Goal: Information Seeking & Learning: Learn about a topic

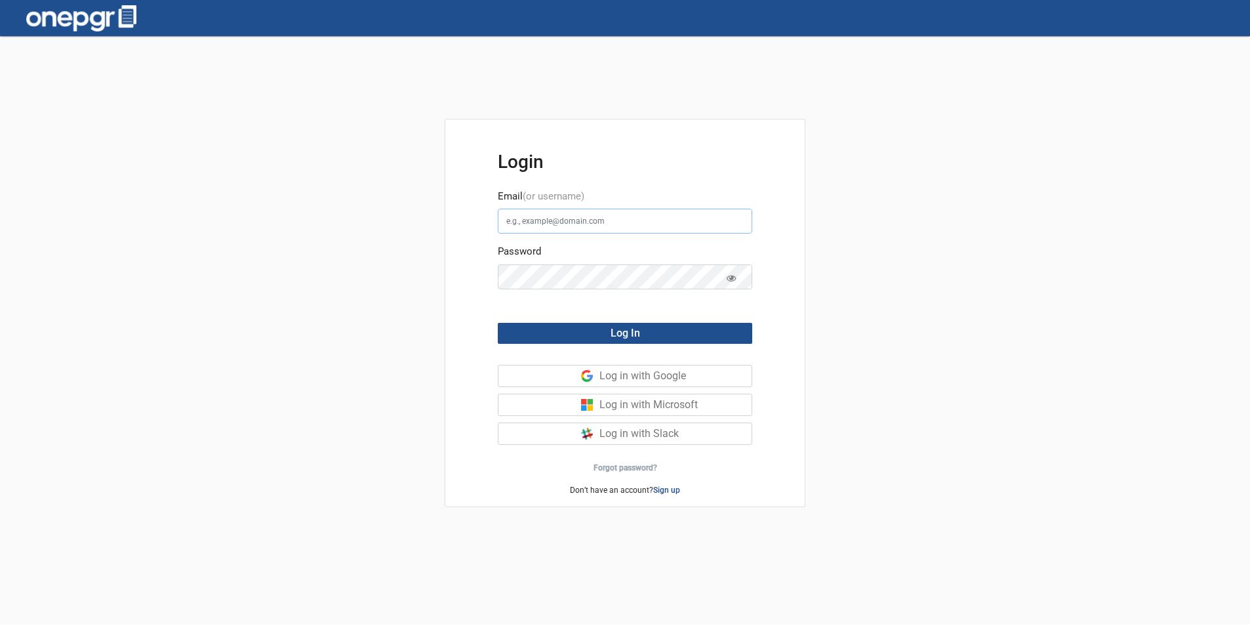
click at [556, 220] on input "Email (or username)" at bounding box center [625, 221] width 254 height 25
type input "[EMAIL_ADDRESS][DOMAIN_NAME]"
click at [577, 329] on button "Log In" at bounding box center [625, 333] width 254 height 21
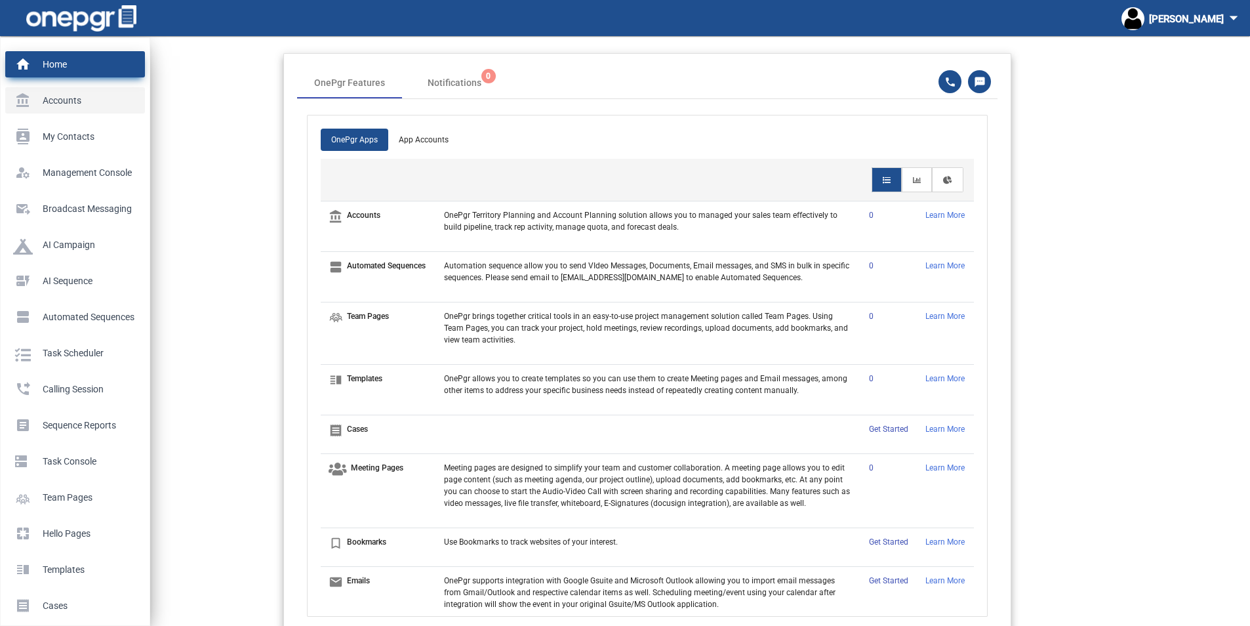
click at [62, 100] on p "Accounts" at bounding box center [72, 101] width 119 height 20
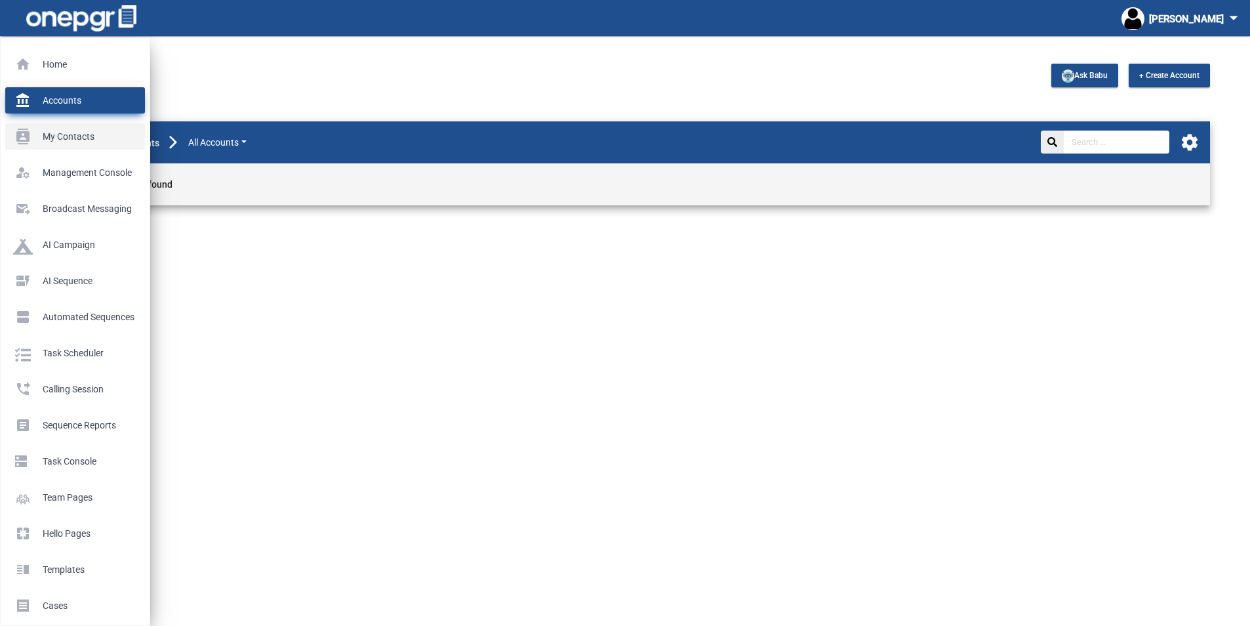
click at [56, 134] on p "My Contacts" at bounding box center [72, 137] width 119 height 20
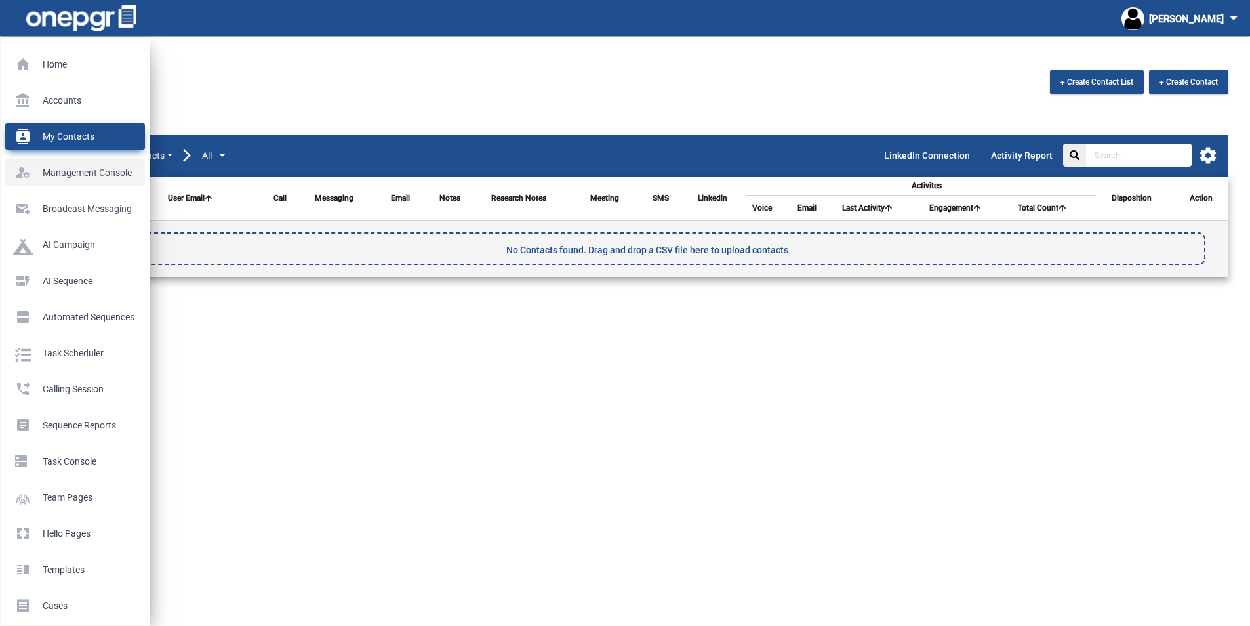
click at [62, 174] on p "Management Console" at bounding box center [72, 173] width 119 height 20
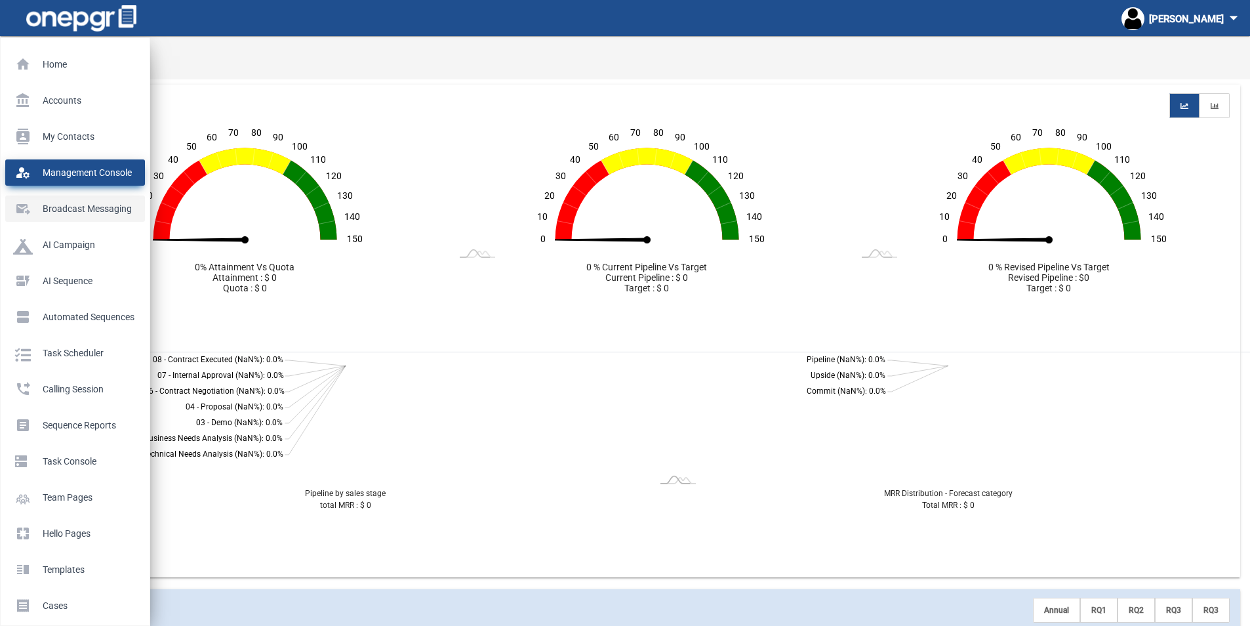
click at [60, 206] on p "Broadcast messaging" at bounding box center [72, 209] width 119 height 20
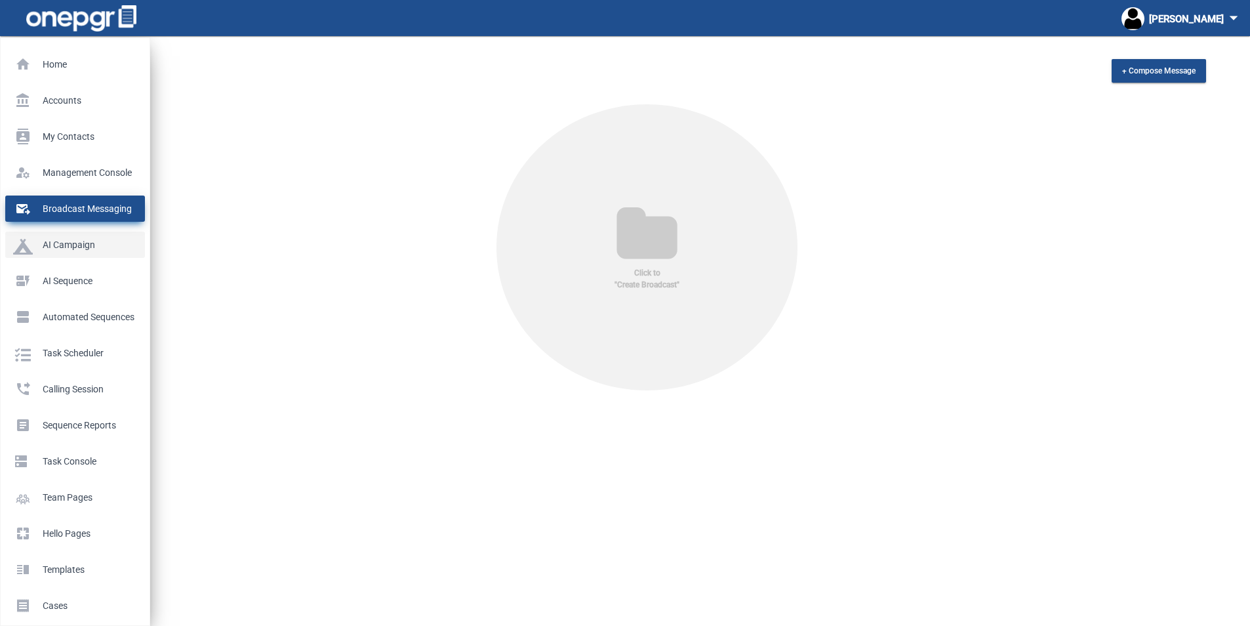
click at [66, 243] on p "AI Campaign" at bounding box center [72, 245] width 119 height 20
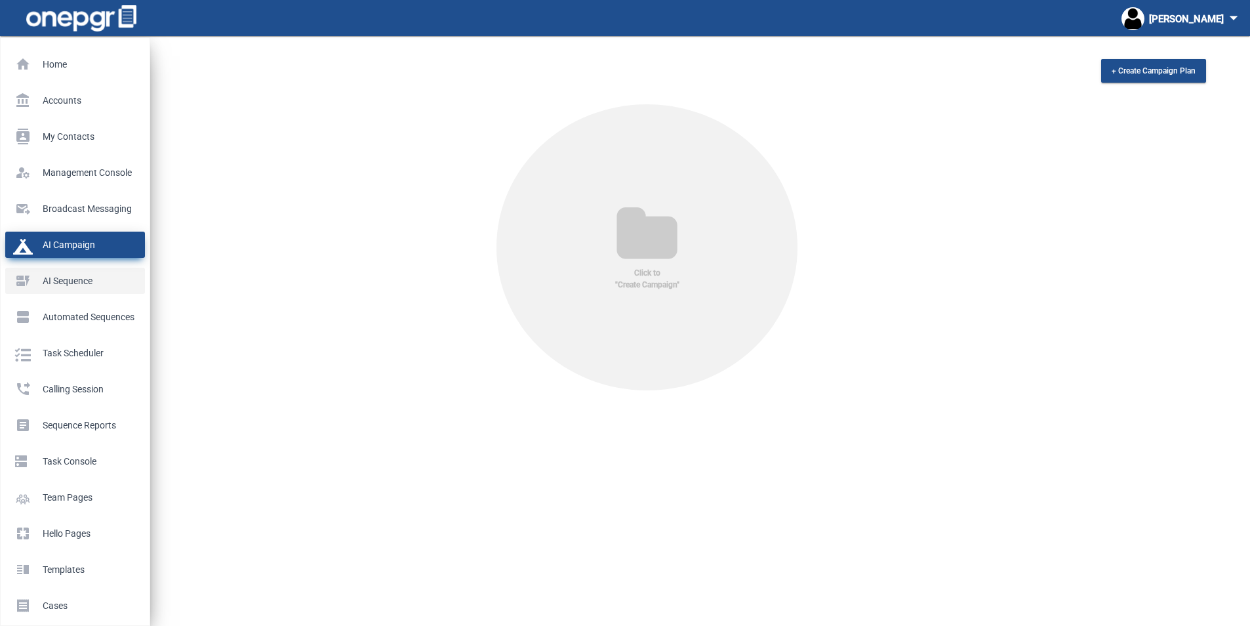
click at [66, 279] on p "AI Sequence" at bounding box center [72, 281] width 119 height 20
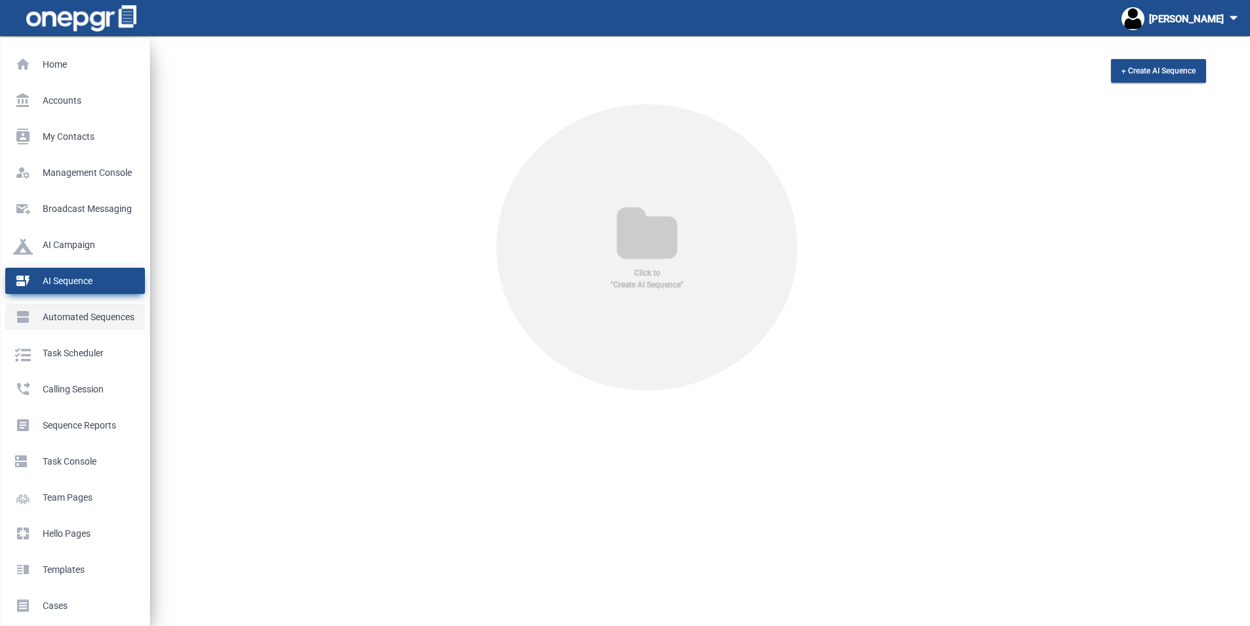
click at [61, 317] on p "Automated Sequences" at bounding box center [72, 317] width 119 height 20
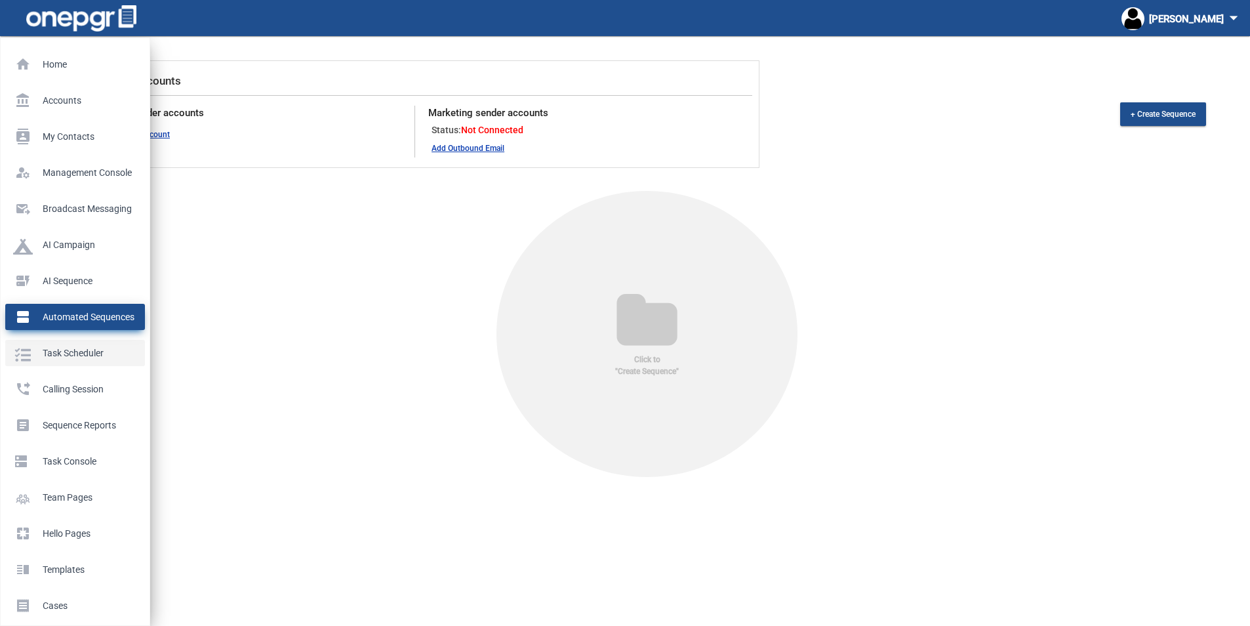
click at [60, 349] on p "Task Scheduler" at bounding box center [72, 353] width 119 height 20
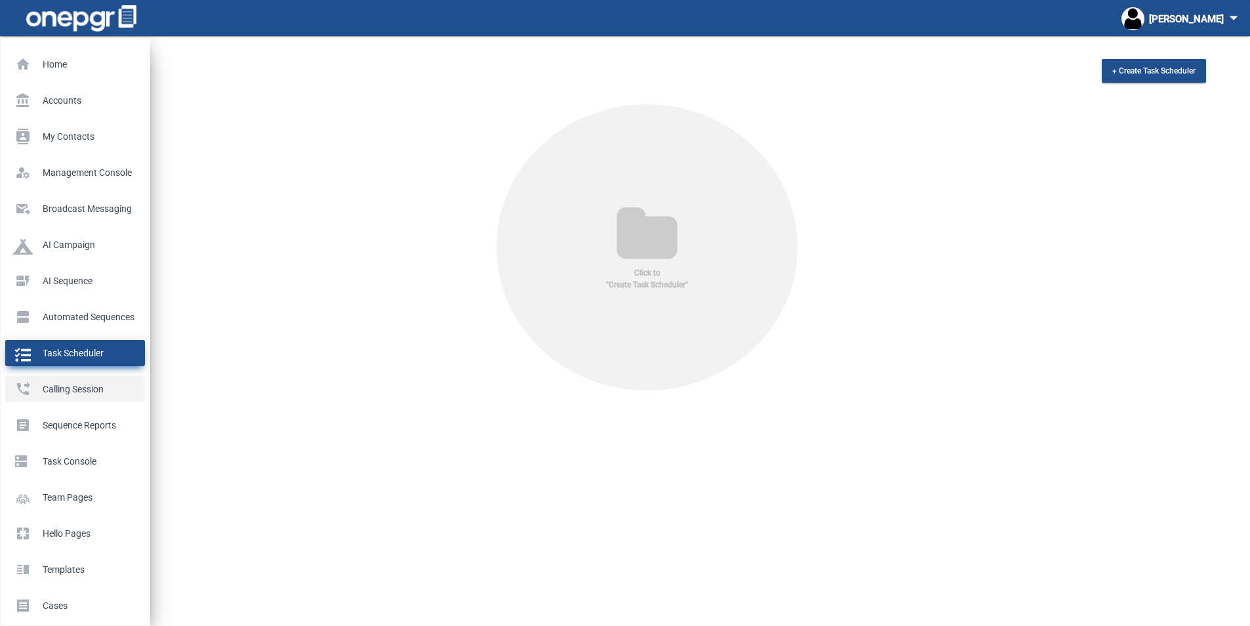
click at [61, 388] on p "Calling Session" at bounding box center [72, 389] width 119 height 20
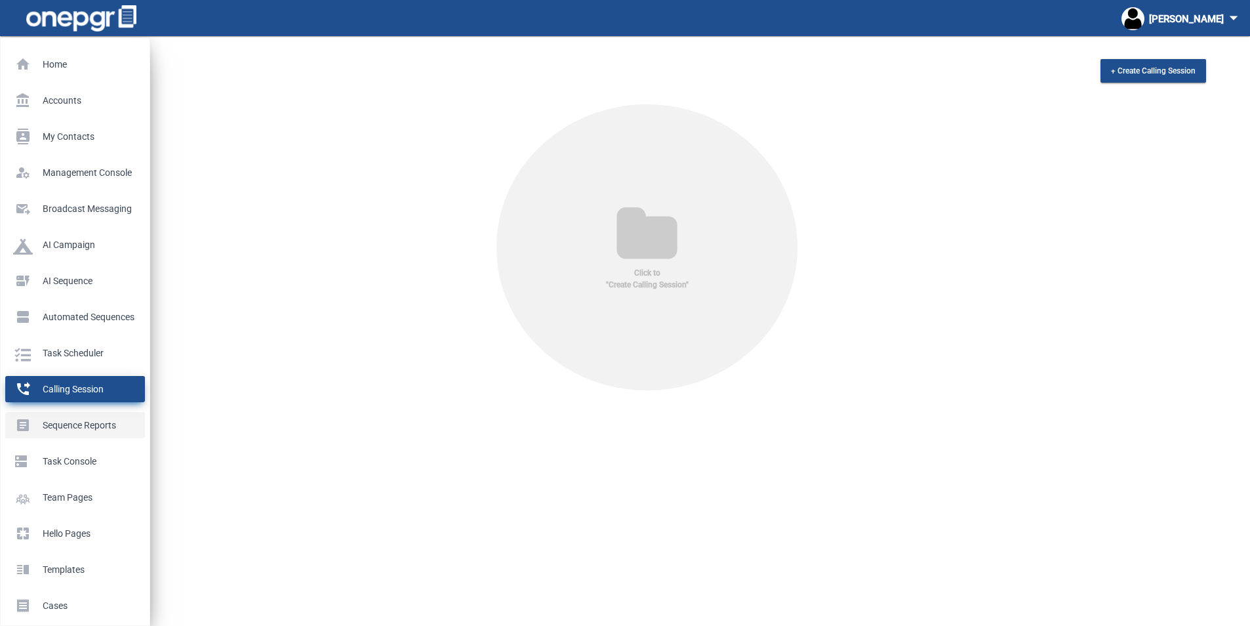
click at [64, 420] on p "Sequence Reports" at bounding box center [72, 425] width 119 height 20
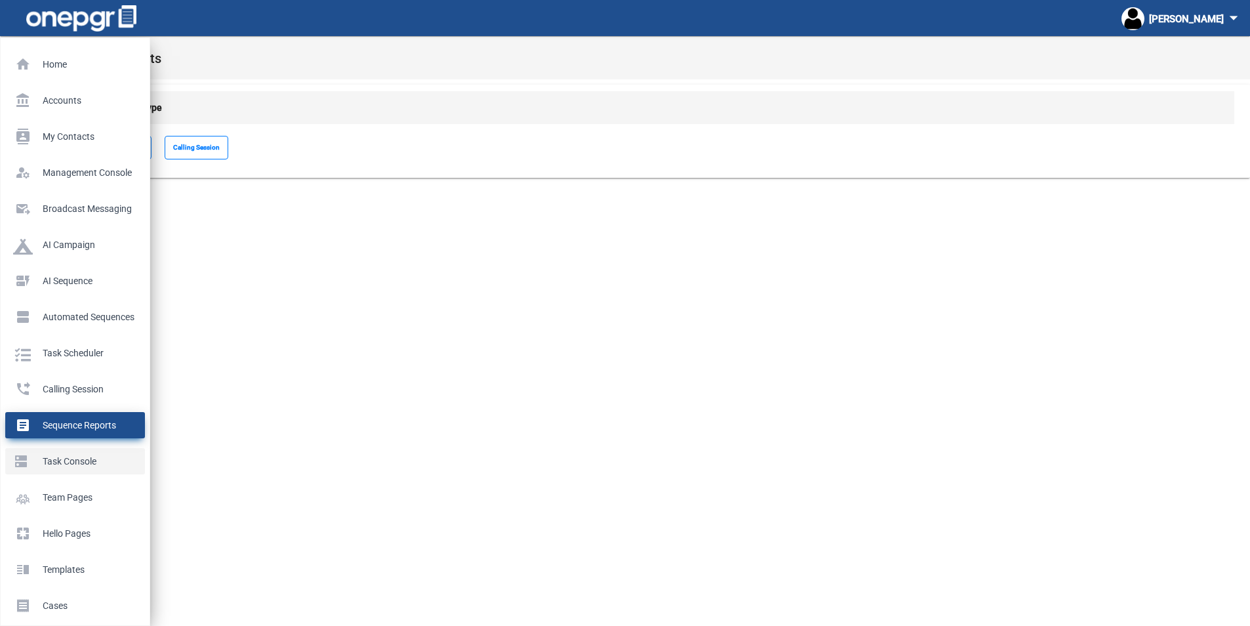
click at [77, 458] on p "Task Console" at bounding box center [72, 461] width 119 height 20
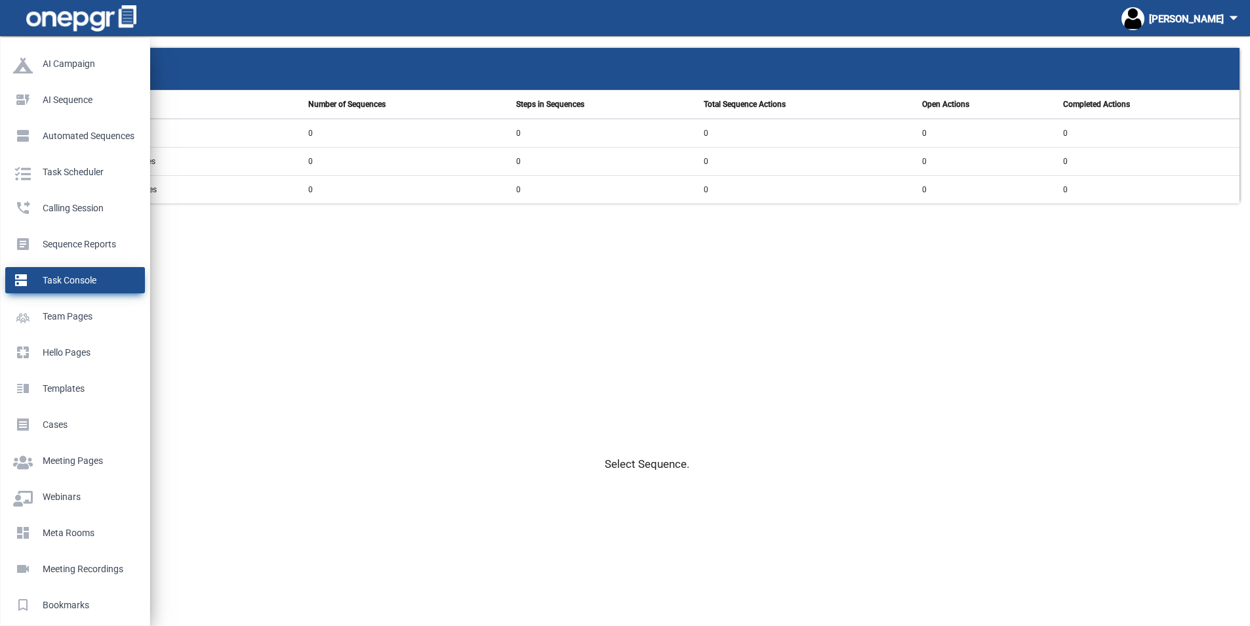
scroll to position [197, 0]
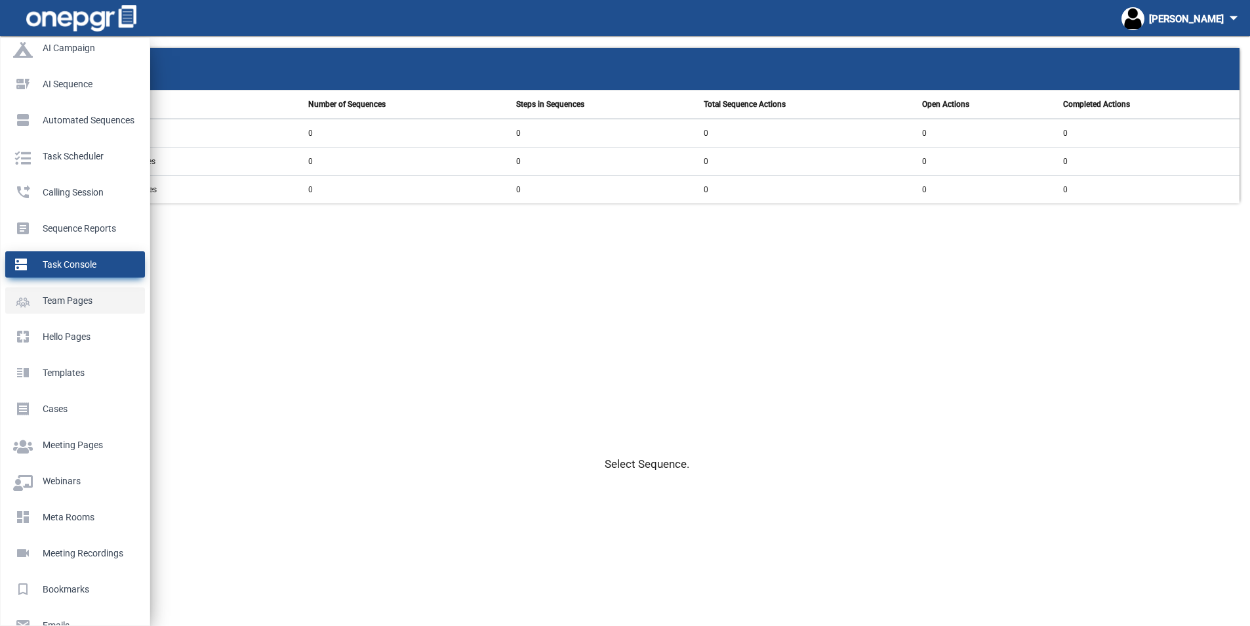
click at [79, 298] on p "Team Pages" at bounding box center [72, 301] width 119 height 20
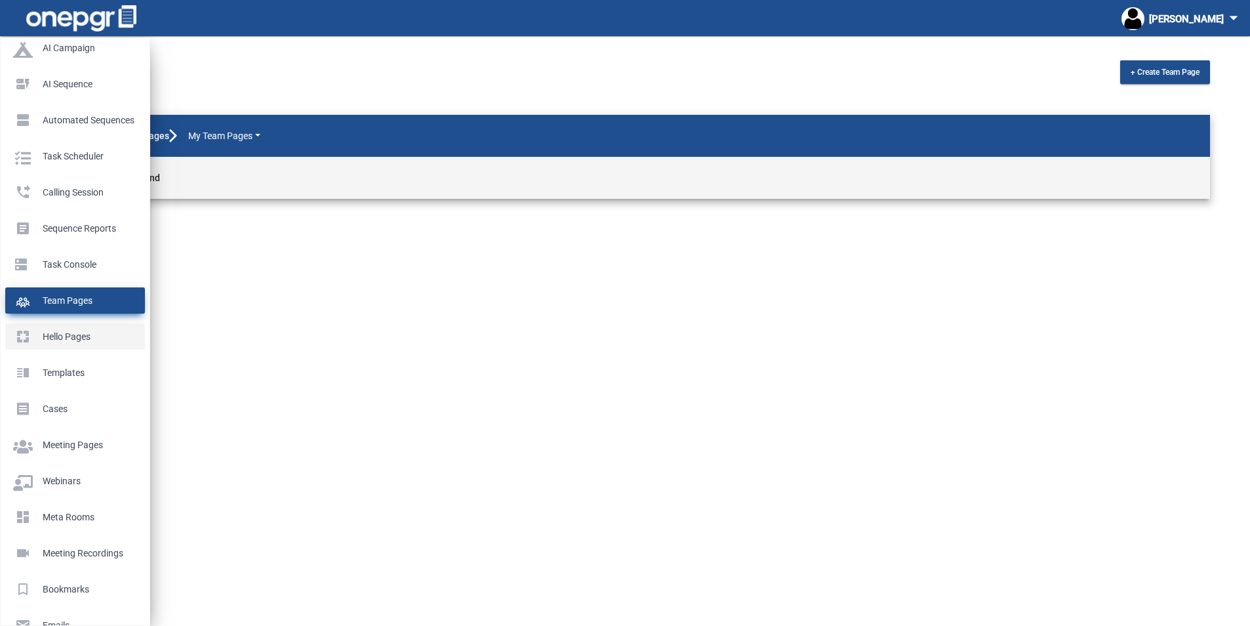
click at [67, 333] on p "Hello Pages" at bounding box center [72, 337] width 119 height 20
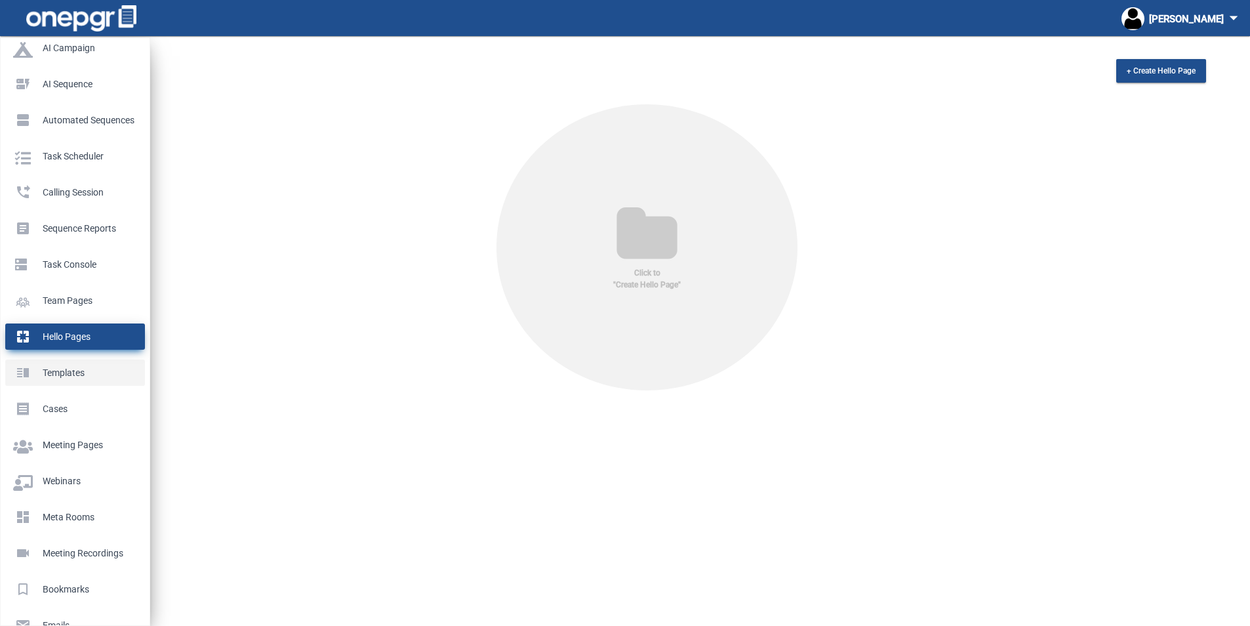
click at [56, 371] on p "Templates" at bounding box center [72, 373] width 119 height 20
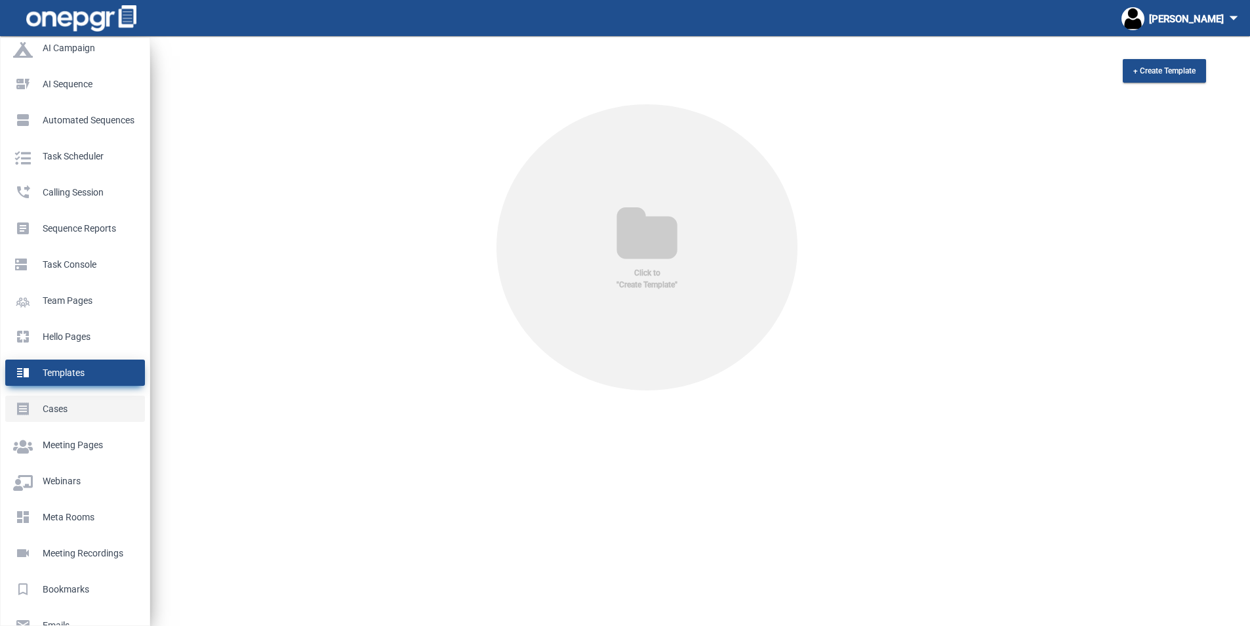
click at [58, 409] on p "Cases" at bounding box center [72, 409] width 119 height 20
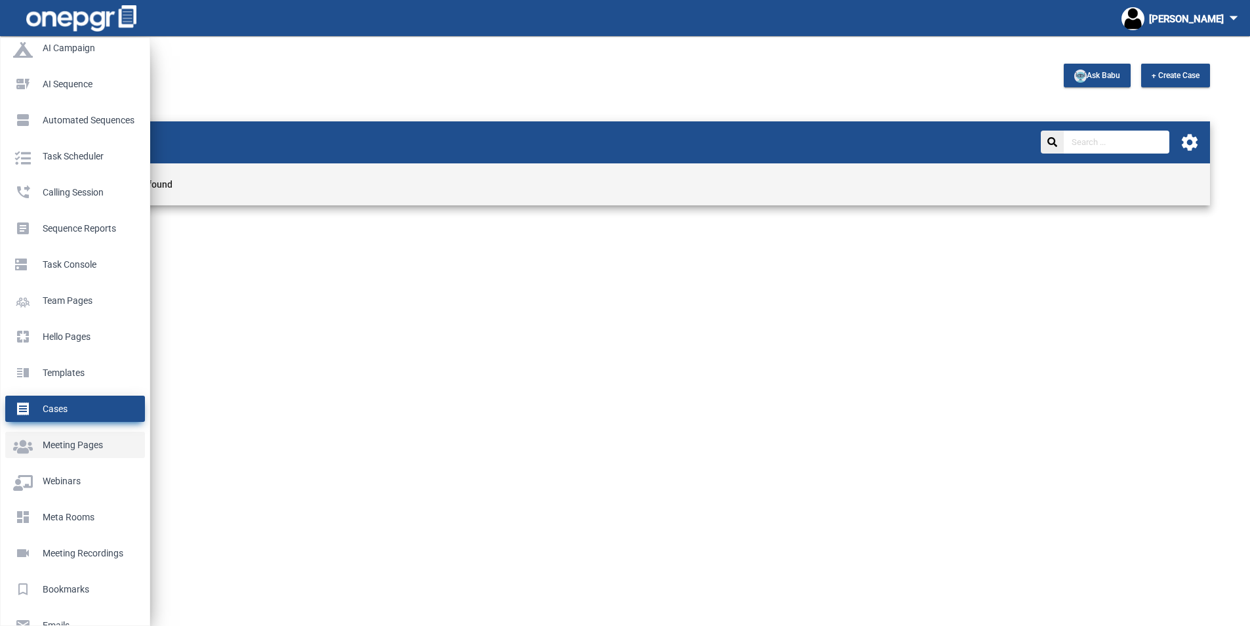
click at [50, 442] on p "Meeting Pages" at bounding box center [72, 445] width 119 height 20
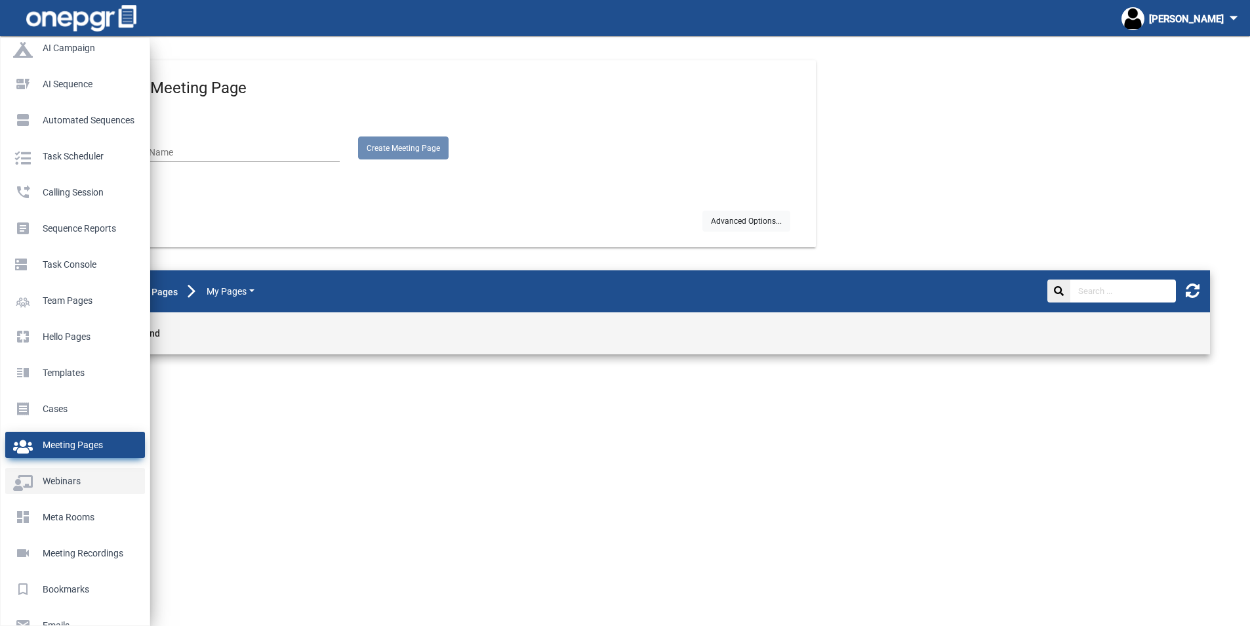
click at [54, 482] on p "Webinars" at bounding box center [72, 481] width 119 height 20
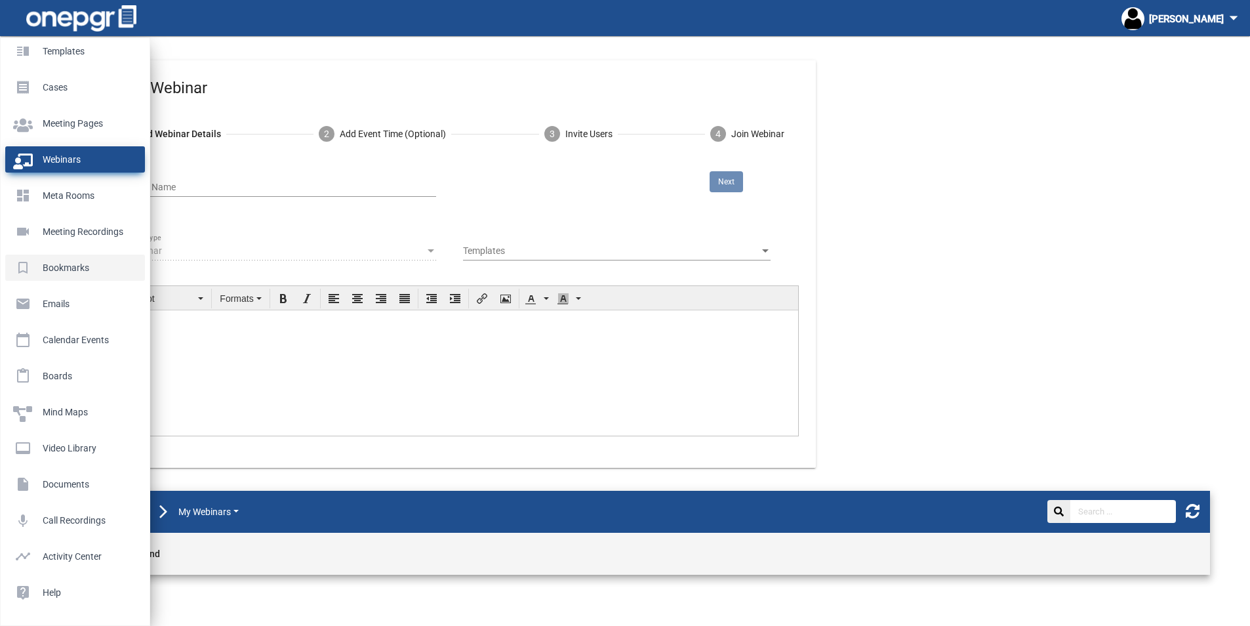
scroll to position [37, 0]
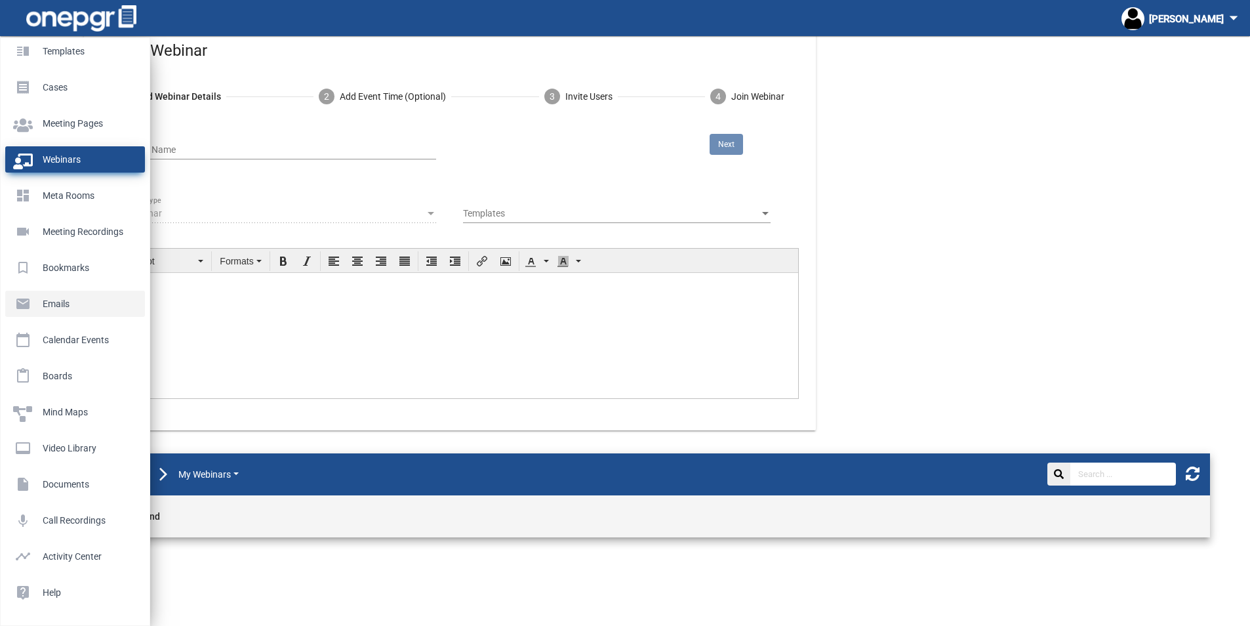
click at [53, 303] on p "Emails" at bounding box center [72, 304] width 119 height 20
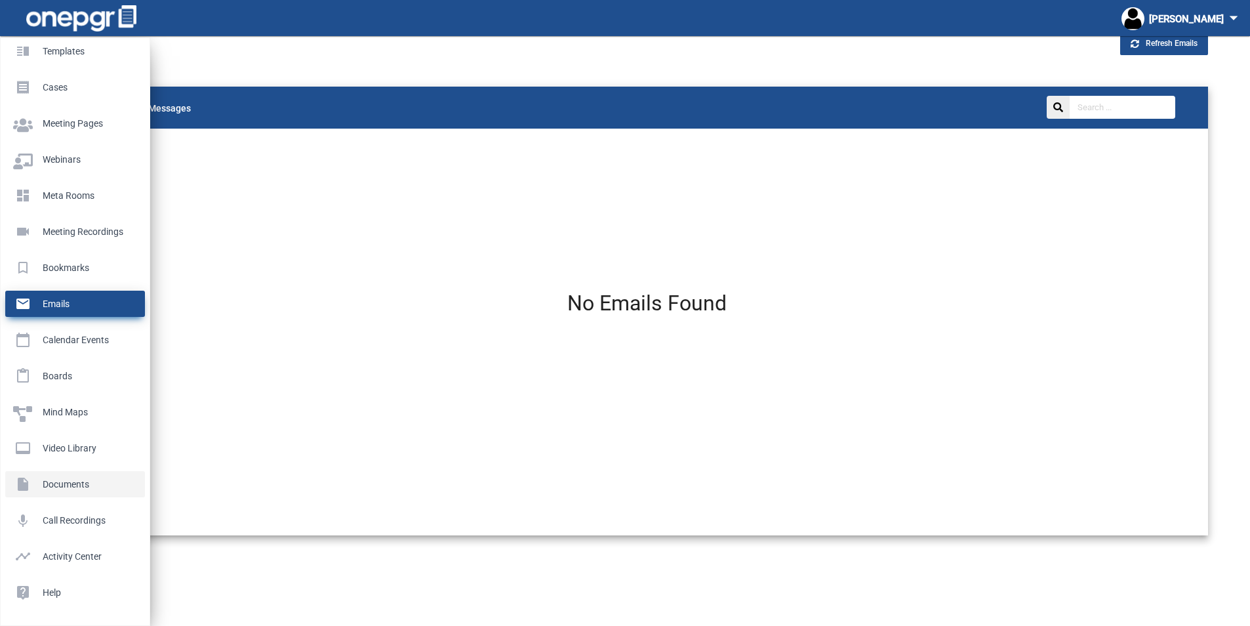
click at [70, 484] on p "Documents" at bounding box center [72, 484] width 119 height 20
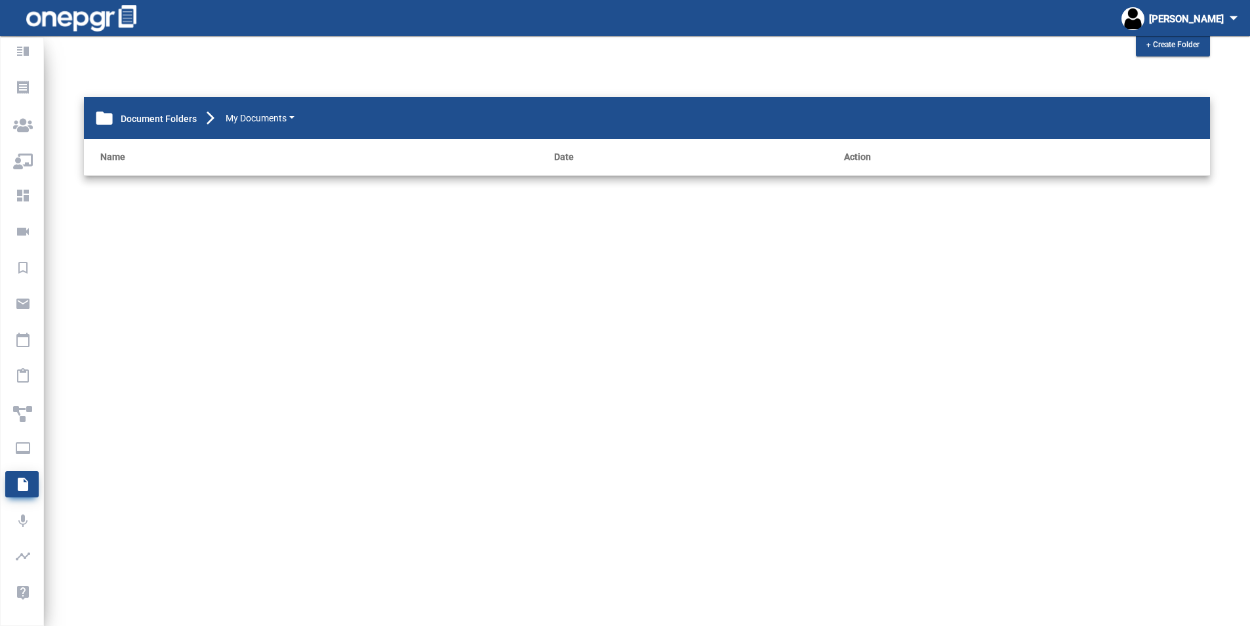
click at [298, 418] on mat-sidenav-content "+ Create Folder folder Document Folders My Documents Name Date Action" at bounding box center [647, 294] width 1206 height 588
click at [1234, 18] on mat-icon "arrow_drop_down" at bounding box center [1234, 18] width 20 height 20
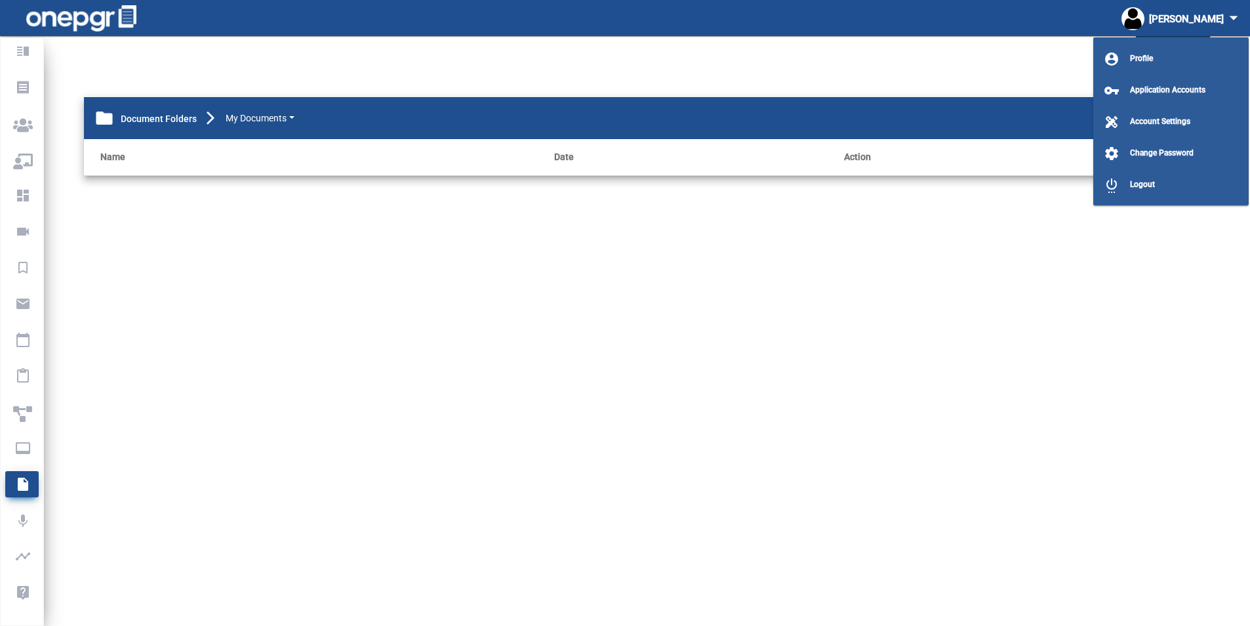
drag, startPoint x: 522, startPoint y: 381, endPoint x: 530, endPoint y: 376, distance: 9.1
click at [523, 380] on div at bounding box center [625, 313] width 1250 height 626
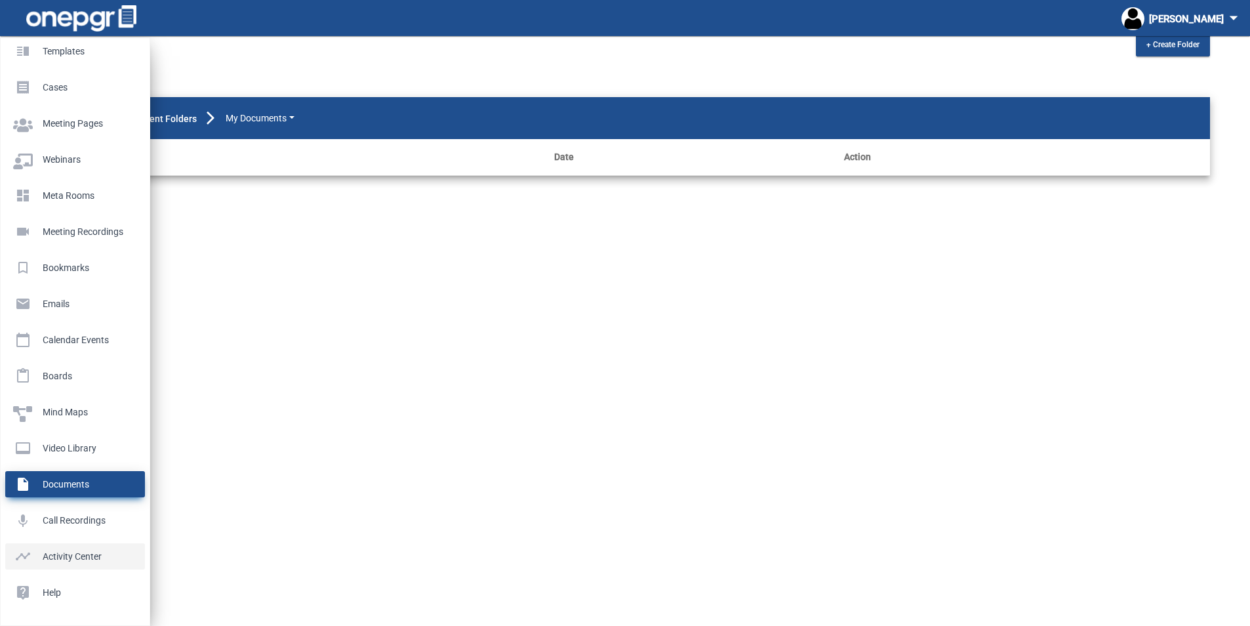
click at [71, 556] on p "Activity Center" at bounding box center [72, 556] width 119 height 20
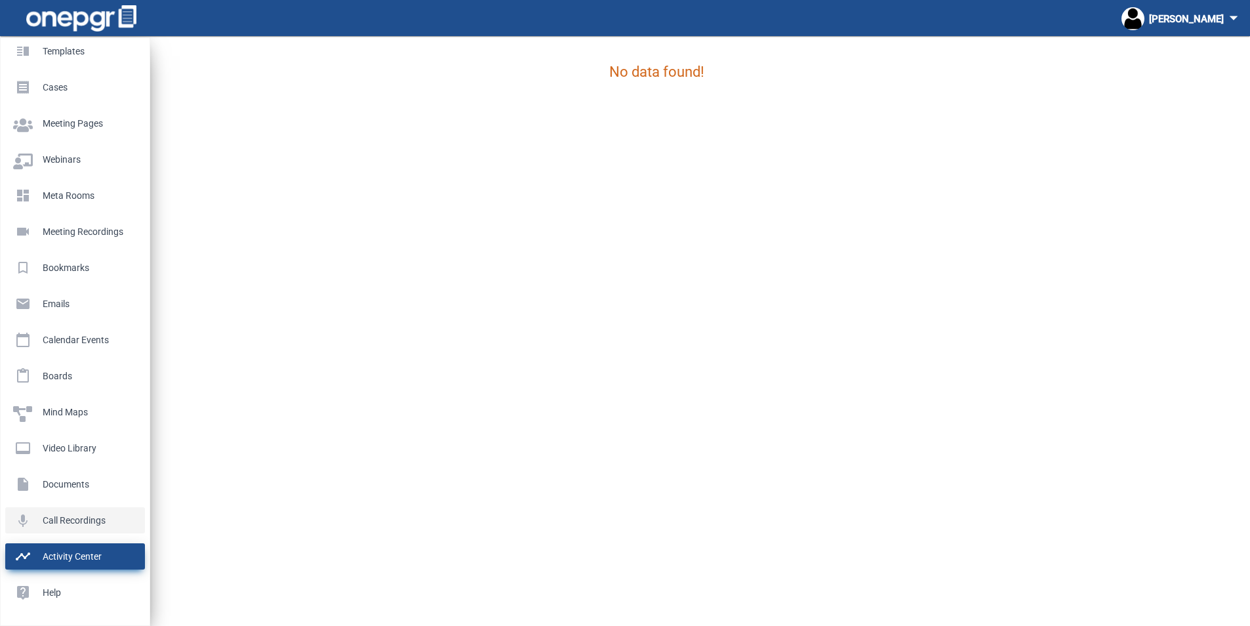
click at [71, 520] on p "Call Recordings" at bounding box center [72, 520] width 119 height 20
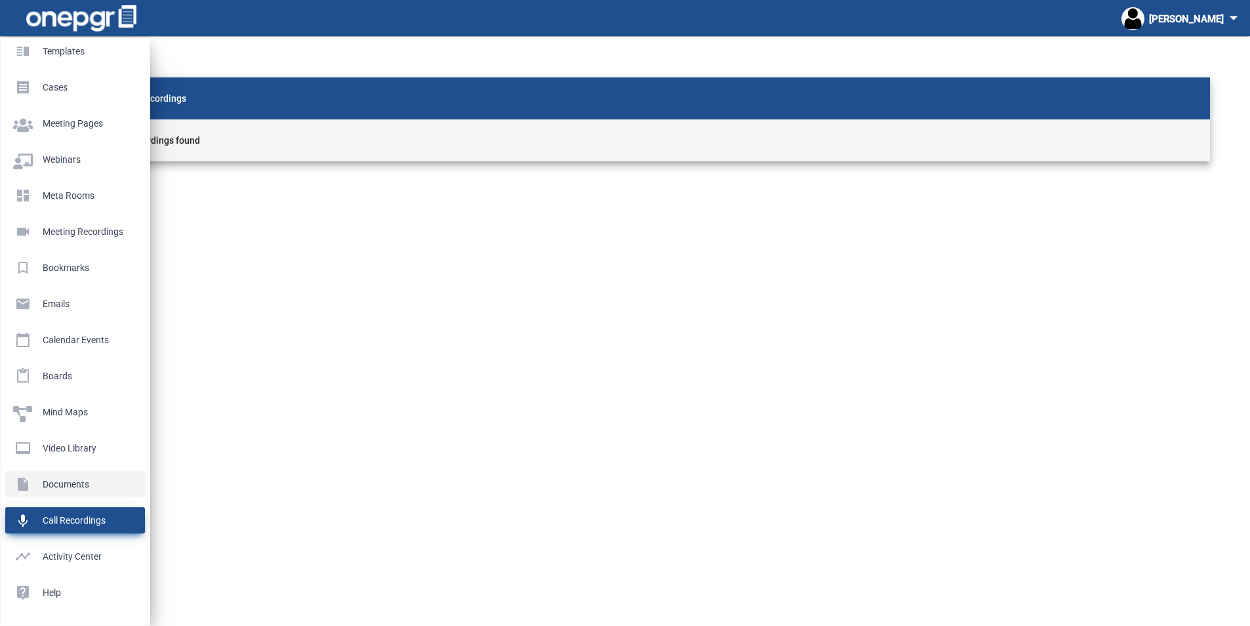
click at [60, 481] on p "Documents" at bounding box center [72, 484] width 119 height 20
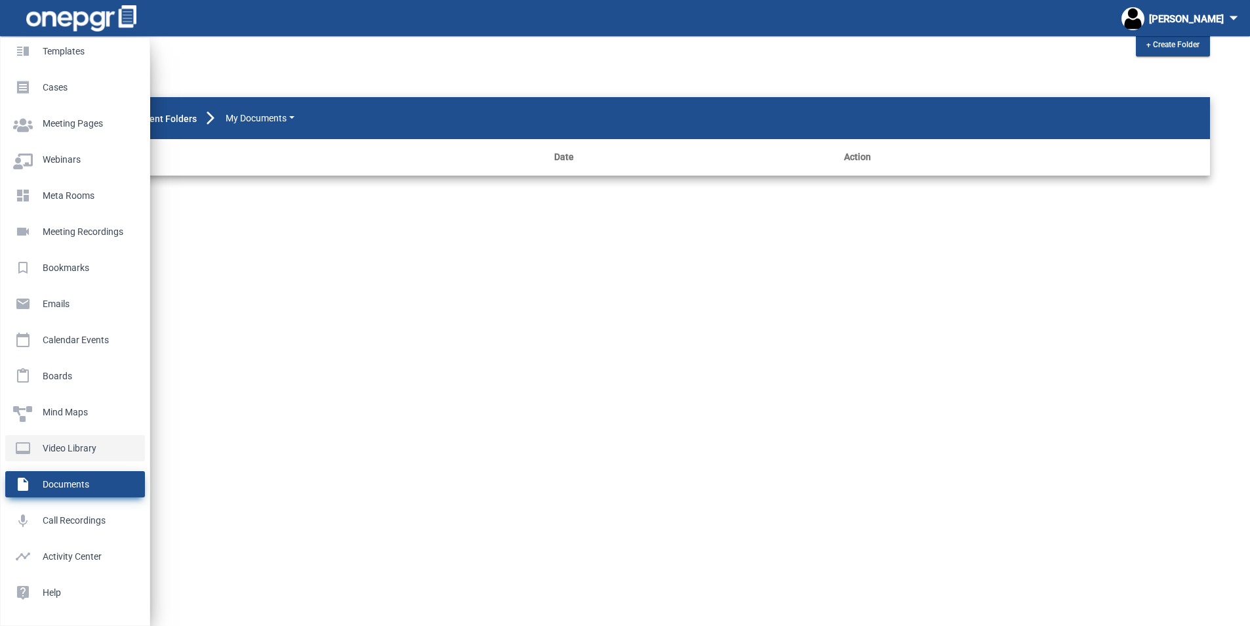
click at [60, 447] on p "Video Library" at bounding box center [72, 448] width 119 height 20
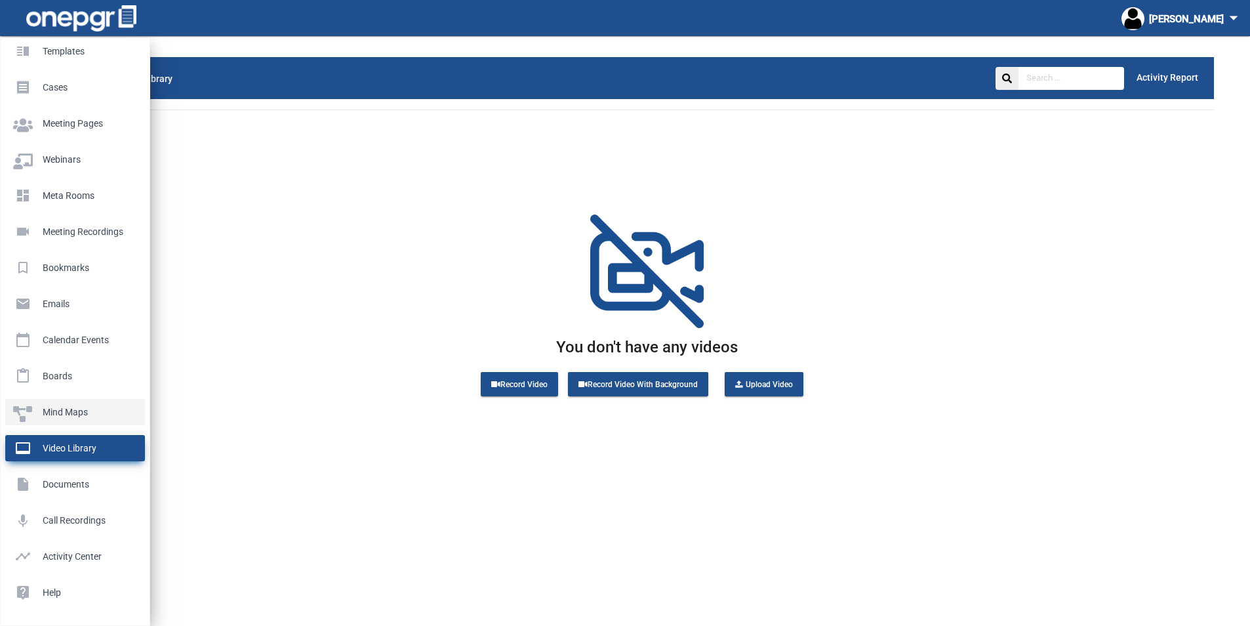
click at [62, 413] on p "Mind Maps" at bounding box center [72, 412] width 119 height 20
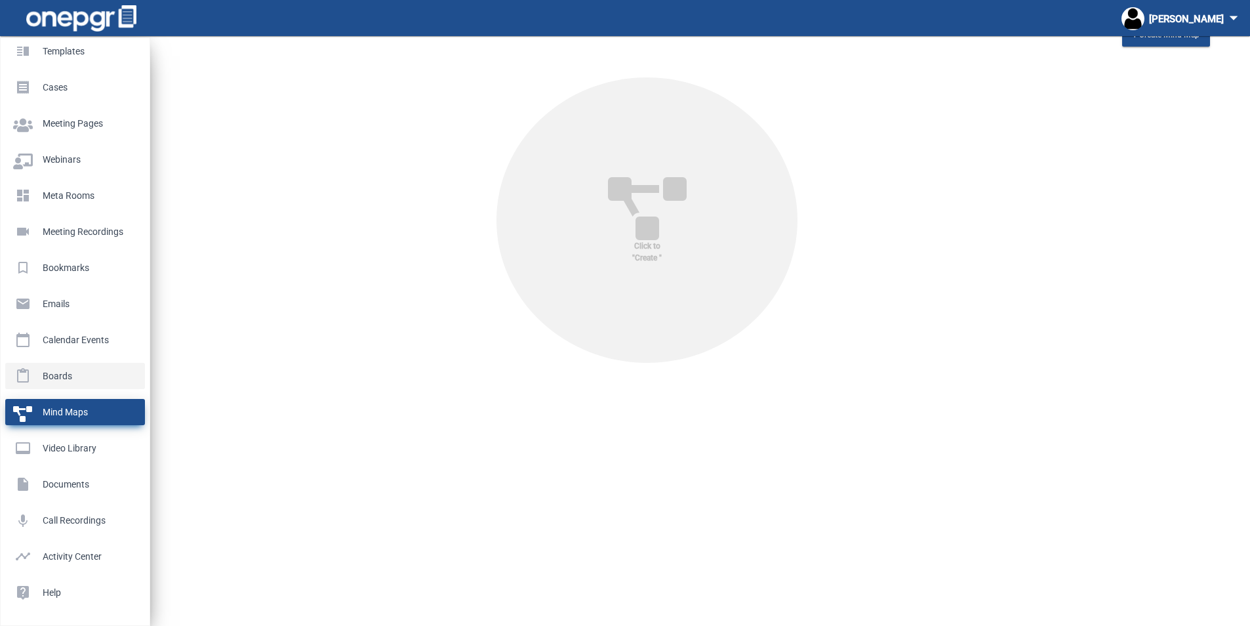
click at [57, 373] on p "Boards" at bounding box center [72, 376] width 119 height 20
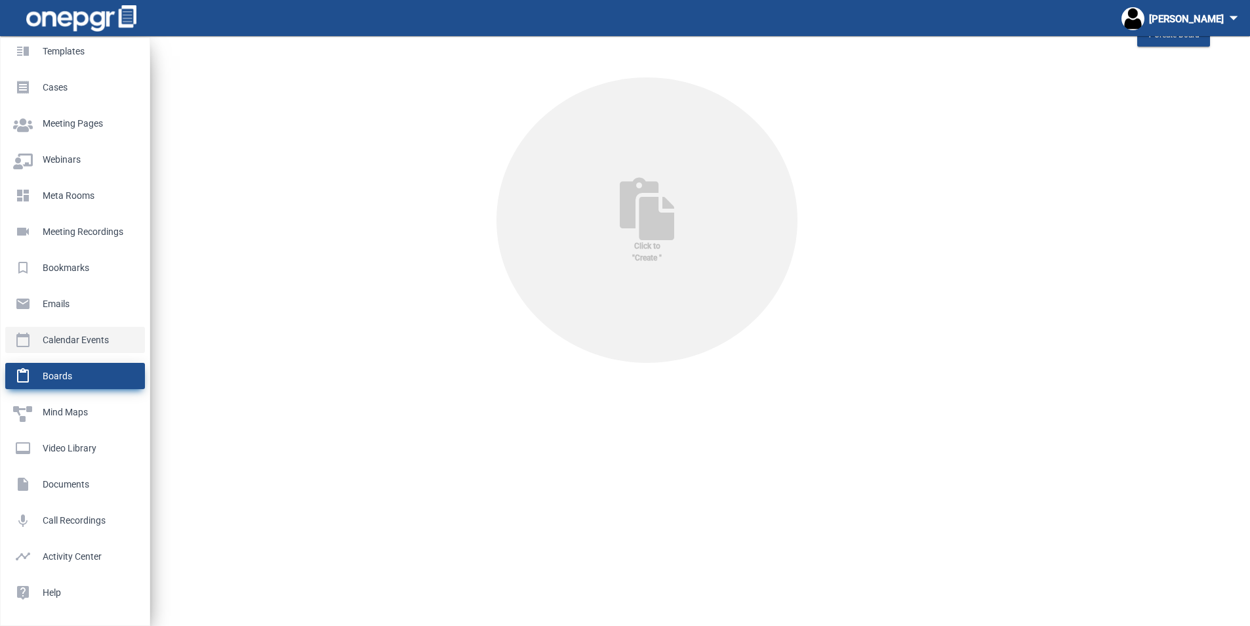
click at [52, 338] on p "Calendar Events" at bounding box center [72, 340] width 119 height 20
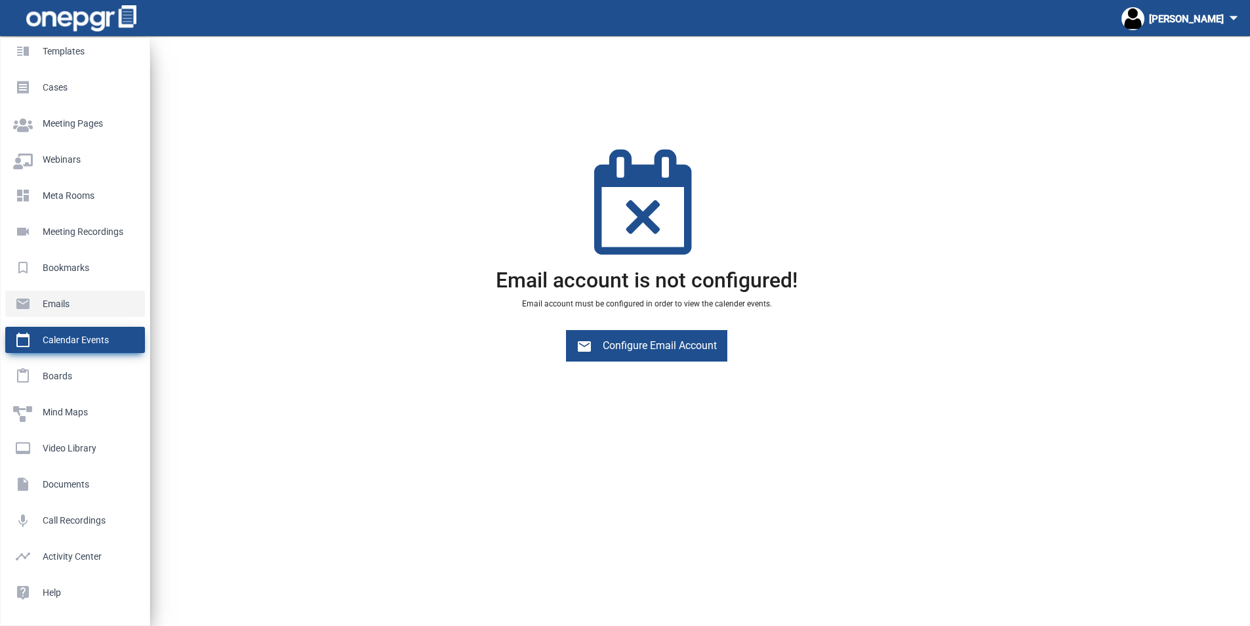
click at [51, 308] on p "Emails" at bounding box center [72, 304] width 119 height 20
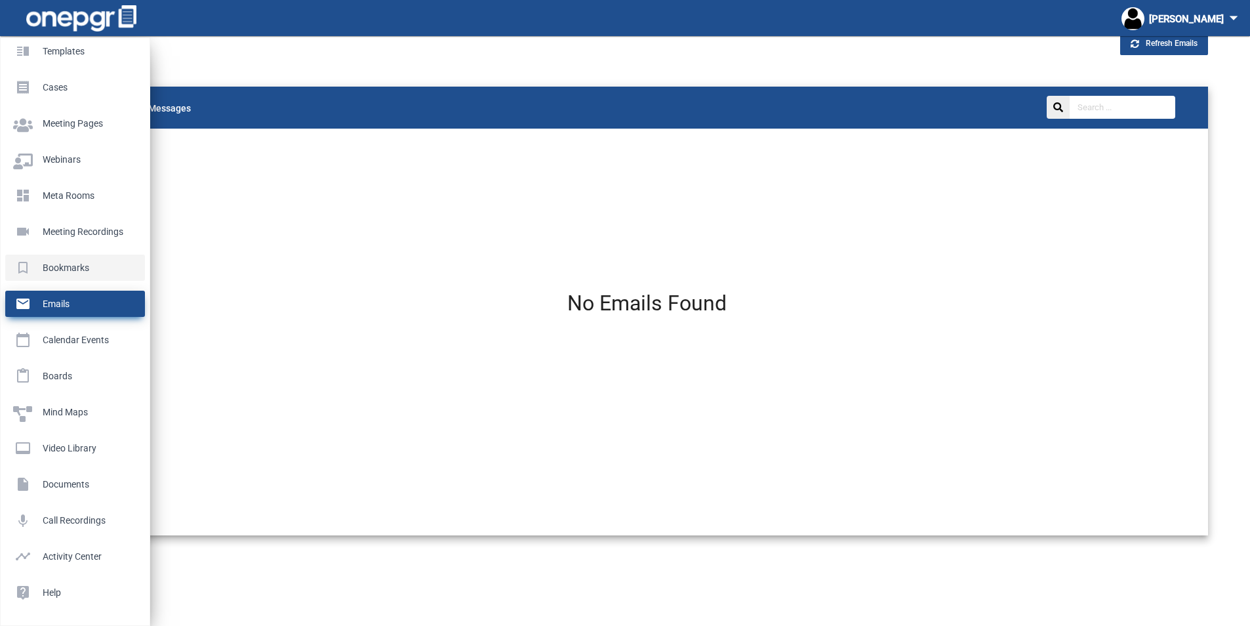
click at [70, 262] on p "Bookmarks" at bounding box center [72, 268] width 119 height 20
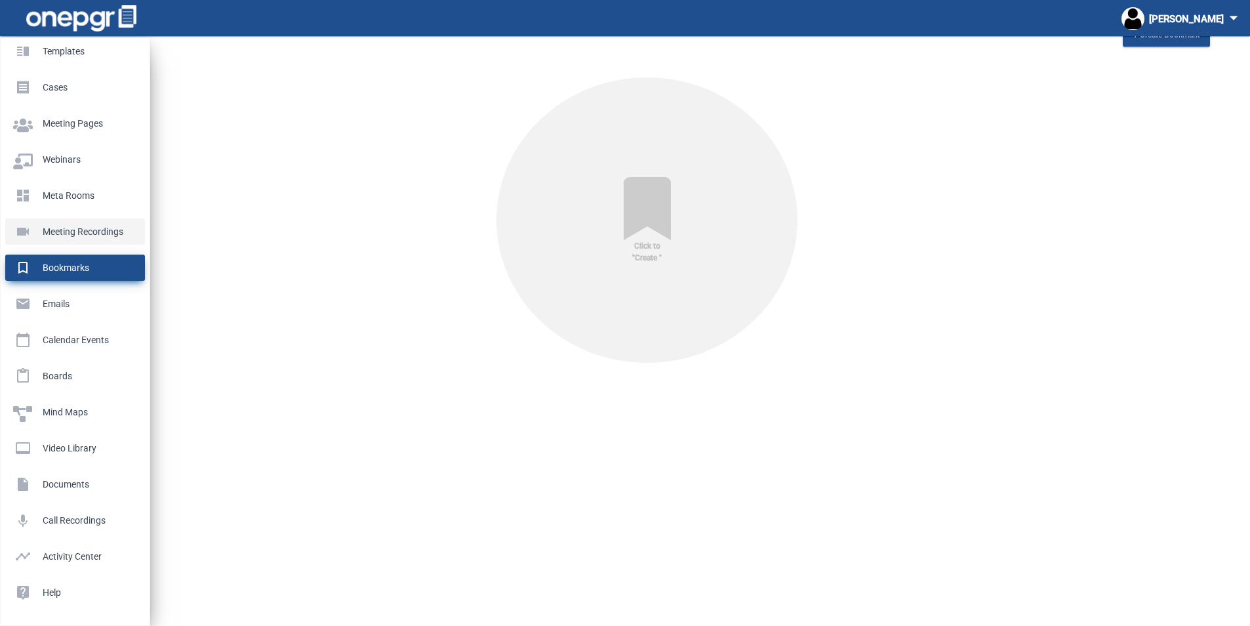
click at [65, 232] on p "Meeting Recordings" at bounding box center [72, 232] width 119 height 20
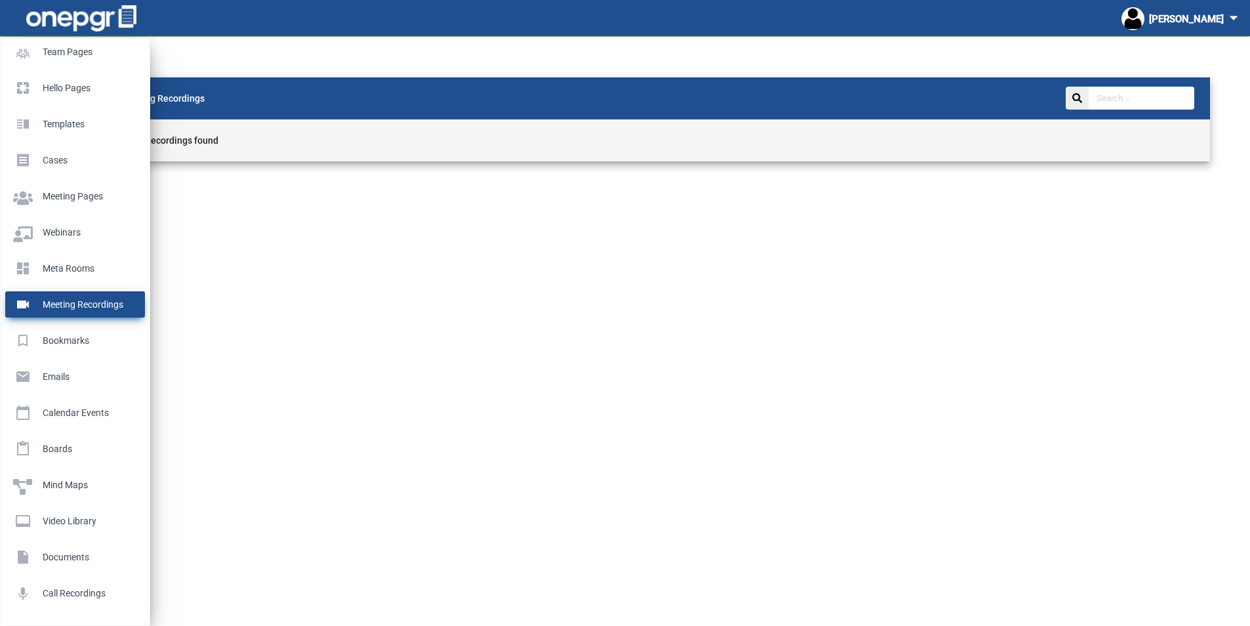
scroll to position [321, 0]
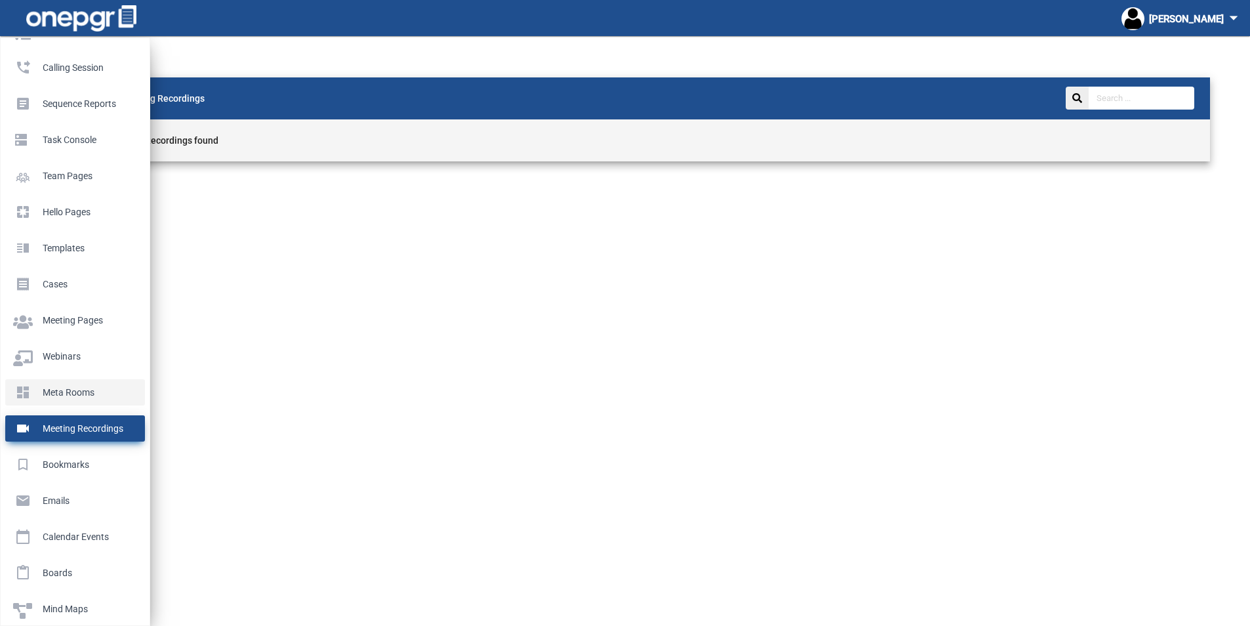
click at [64, 392] on p "Meta Rooms" at bounding box center [72, 392] width 119 height 20
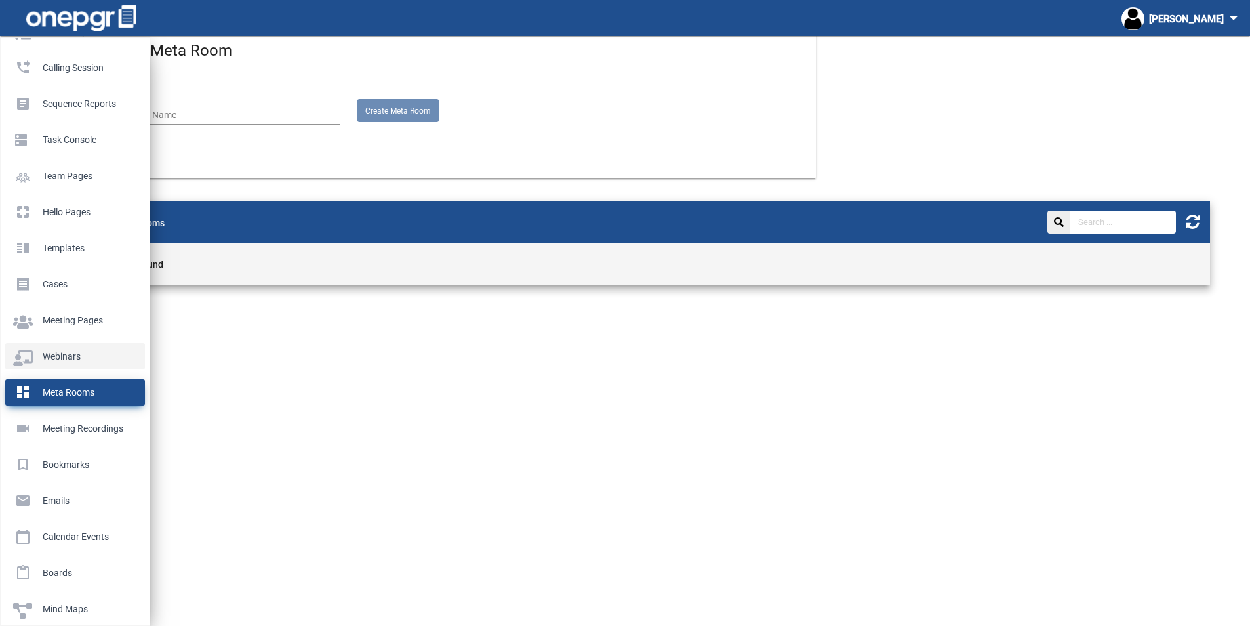
click at [62, 358] on p "Webinars" at bounding box center [72, 356] width 119 height 20
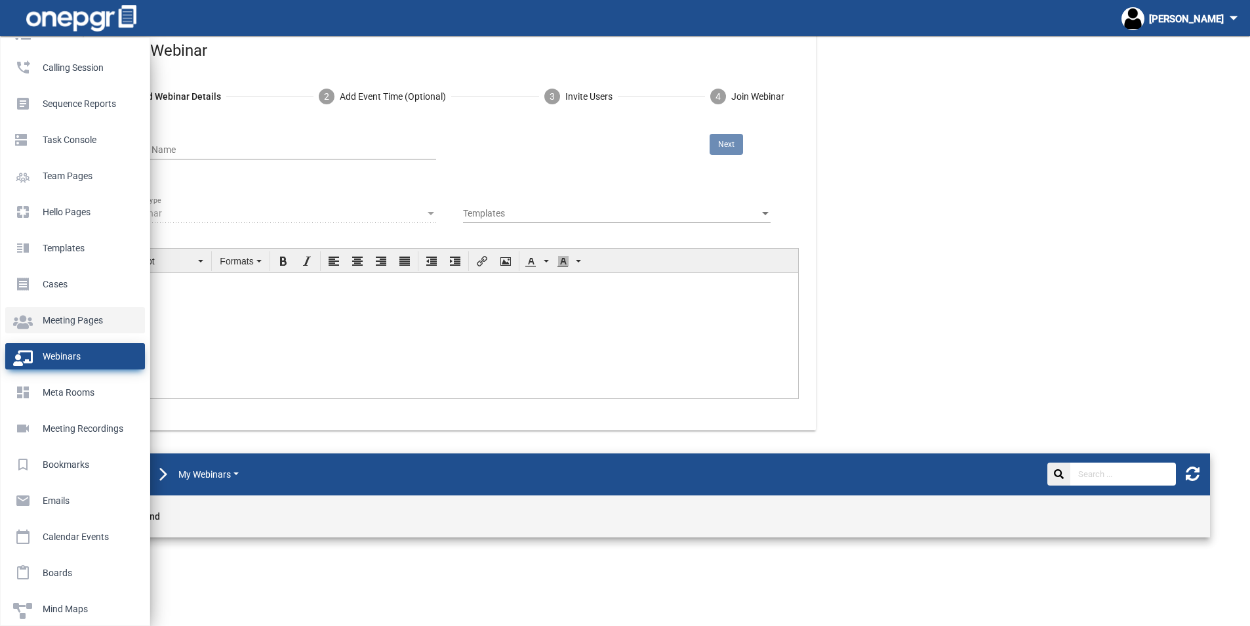
click at [58, 316] on p "Meeting Pages" at bounding box center [72, 320] width 119 height 20
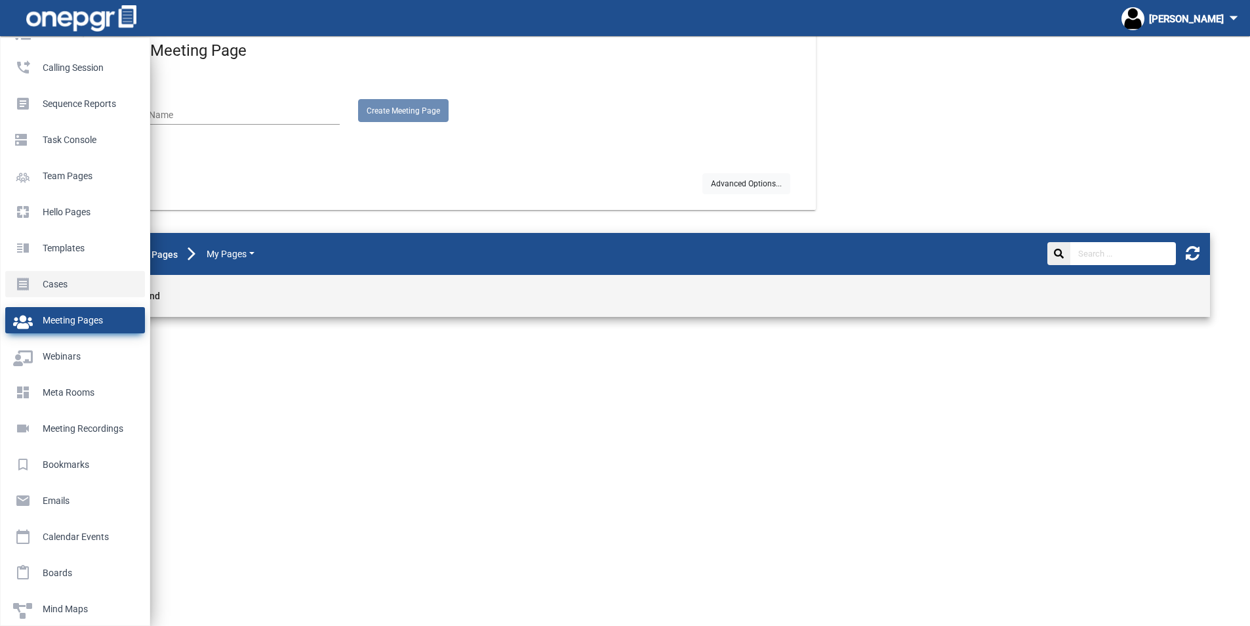
click at [63, 281] on p "Cases" at bounding box center [72, 284] width 119 height 20
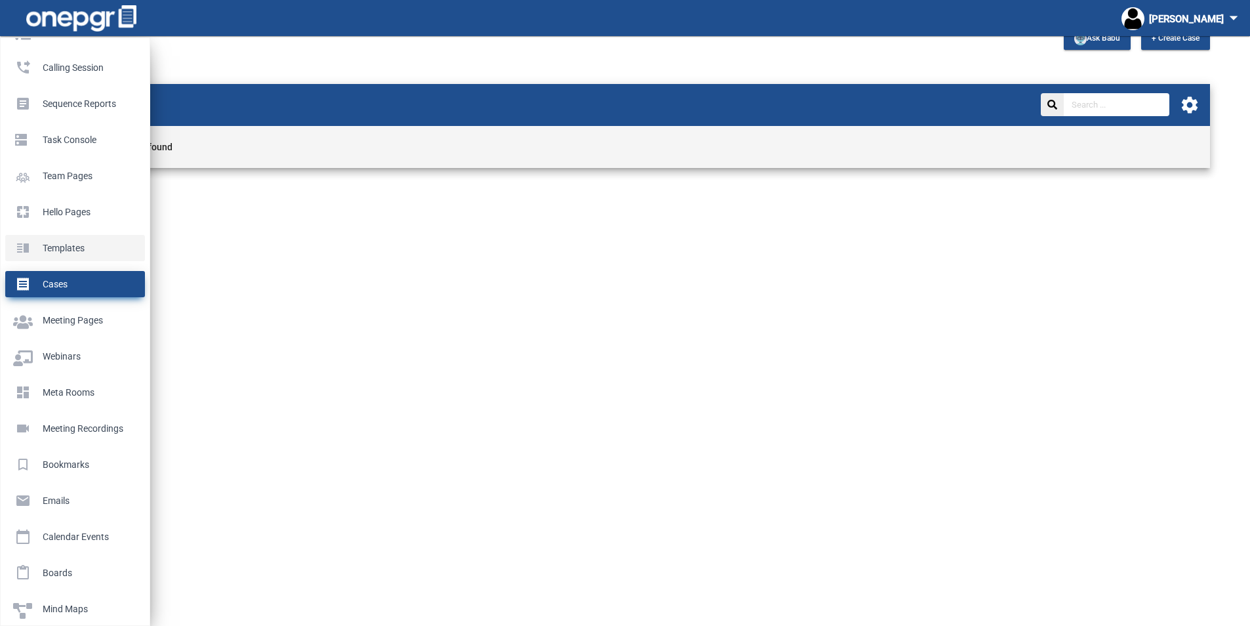
click at [66, 249] on p "Templates" at bounding box center [72, 248] width 119 height 20
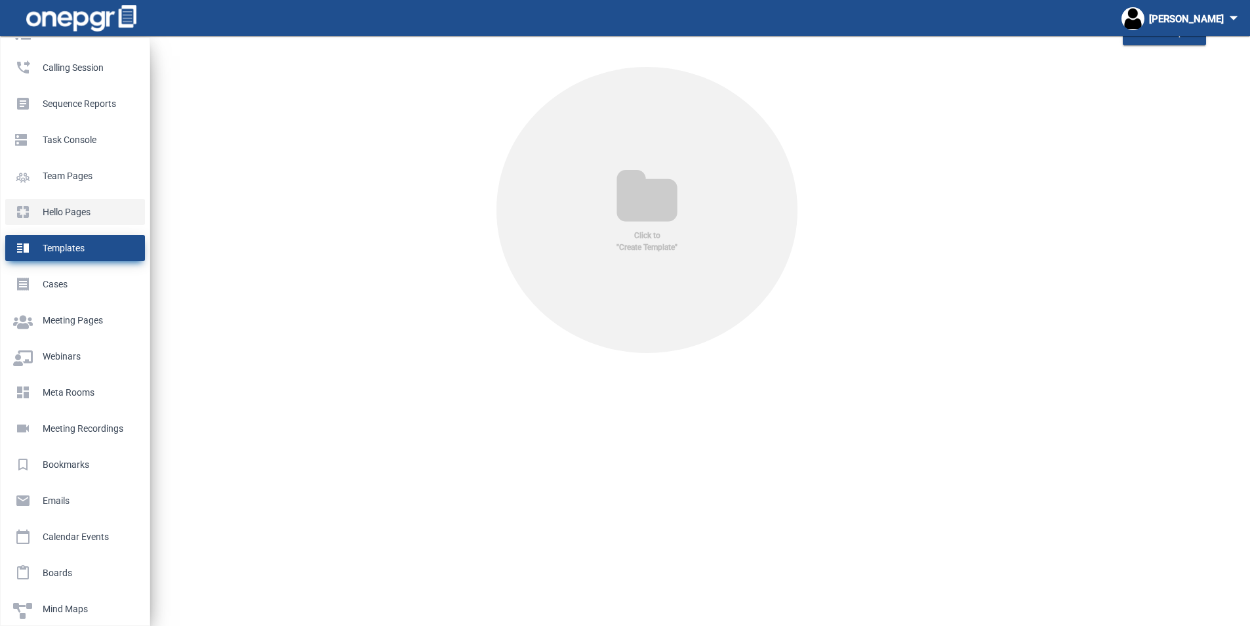
click at [60, 210] on p "Hello Pages" at bounding box center [72, 212] width 119 height 20
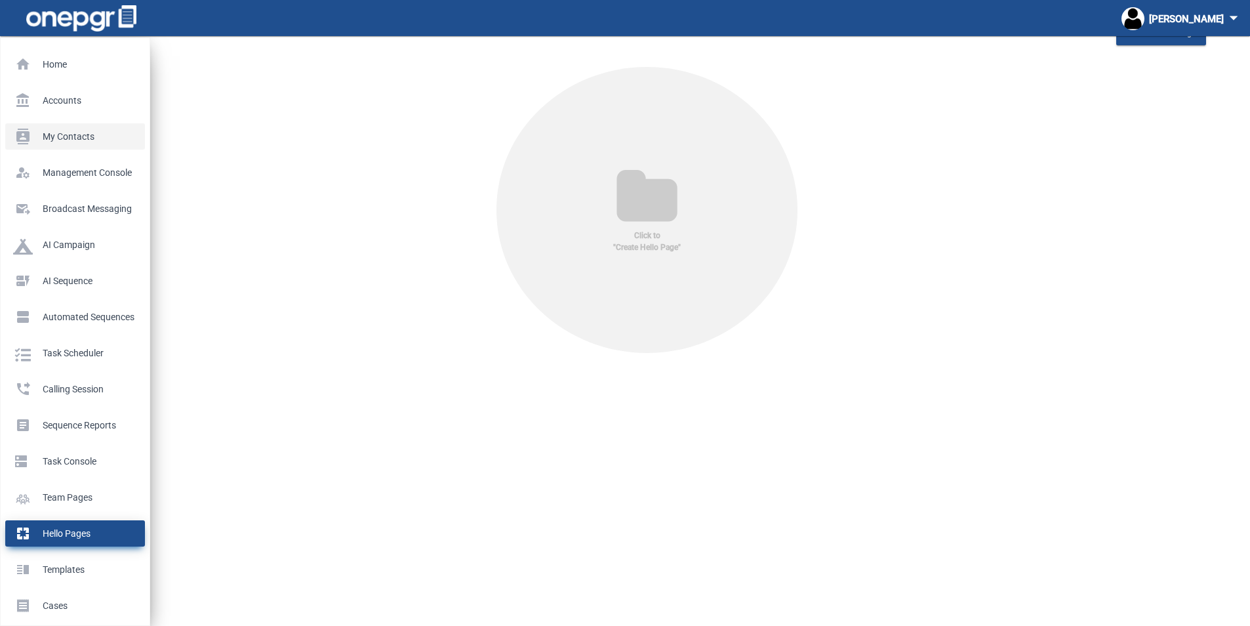
click at [65, 132] on p "My Contacts" at bounding box center [72, 137] width 119 height 20
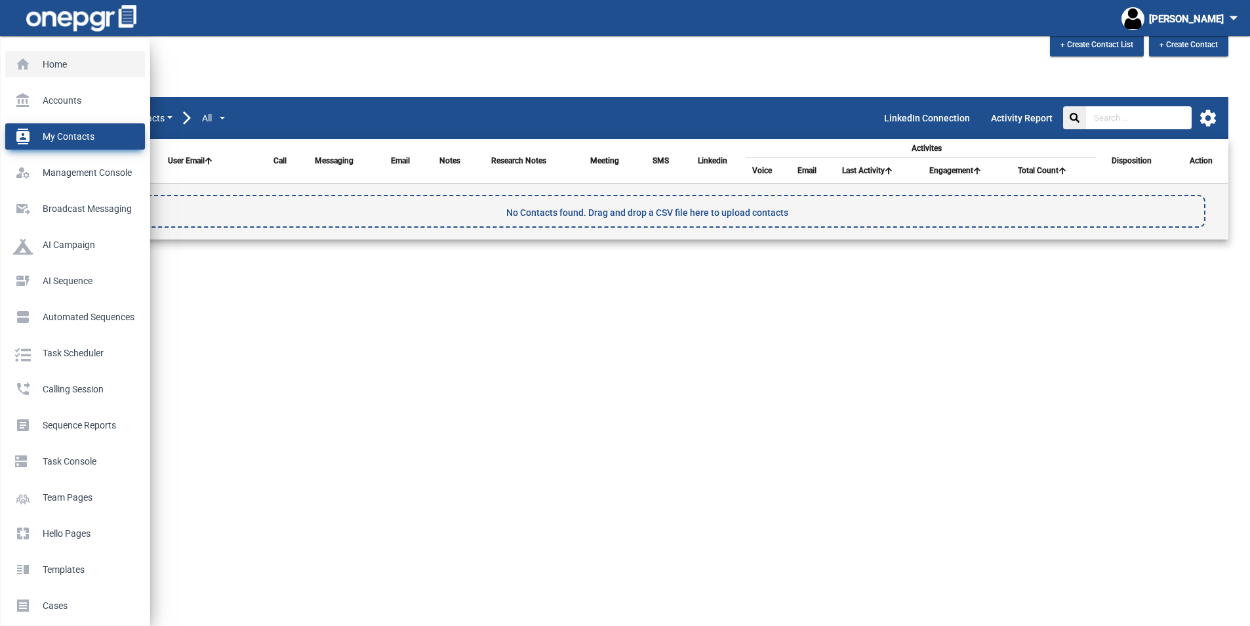
click at [44, 63] on p "Home" at bounding box center [72, 64] width 119 height 20
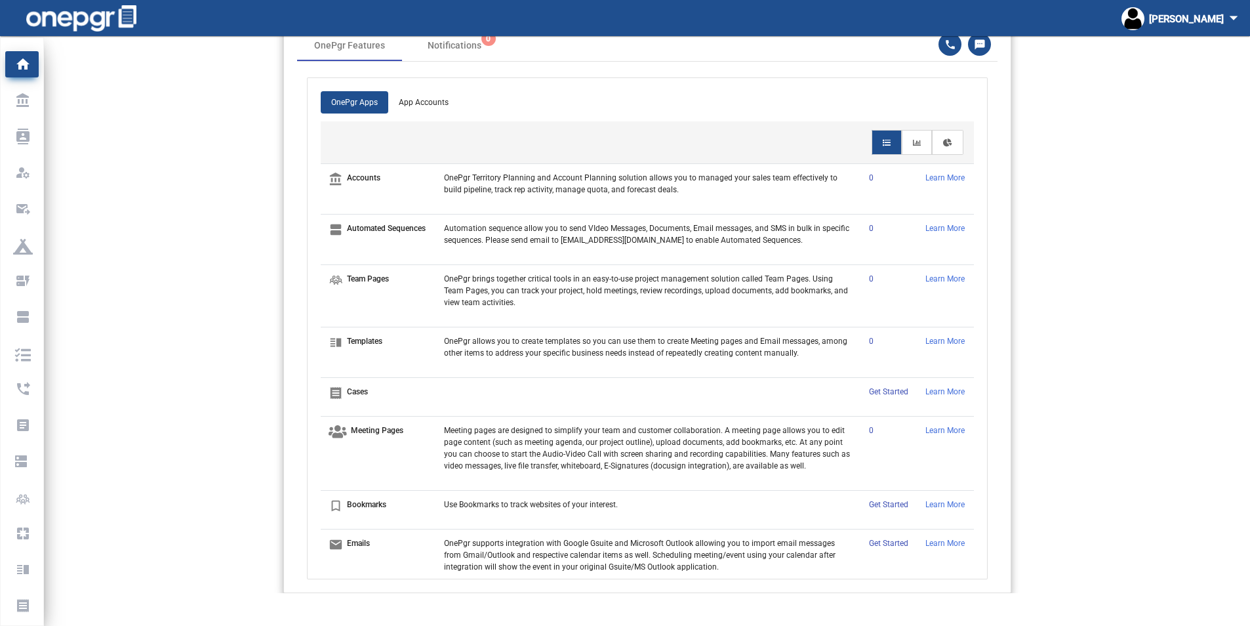
click at [523, 188] on p "OnePgr Territory Planning and Account Planning solution allows you to managed y…" at bounding box center [648, 184] width 409 height 24
click at [424, 102] on link "App Accounts" at bounding box center [423, 102] width 71 height 22
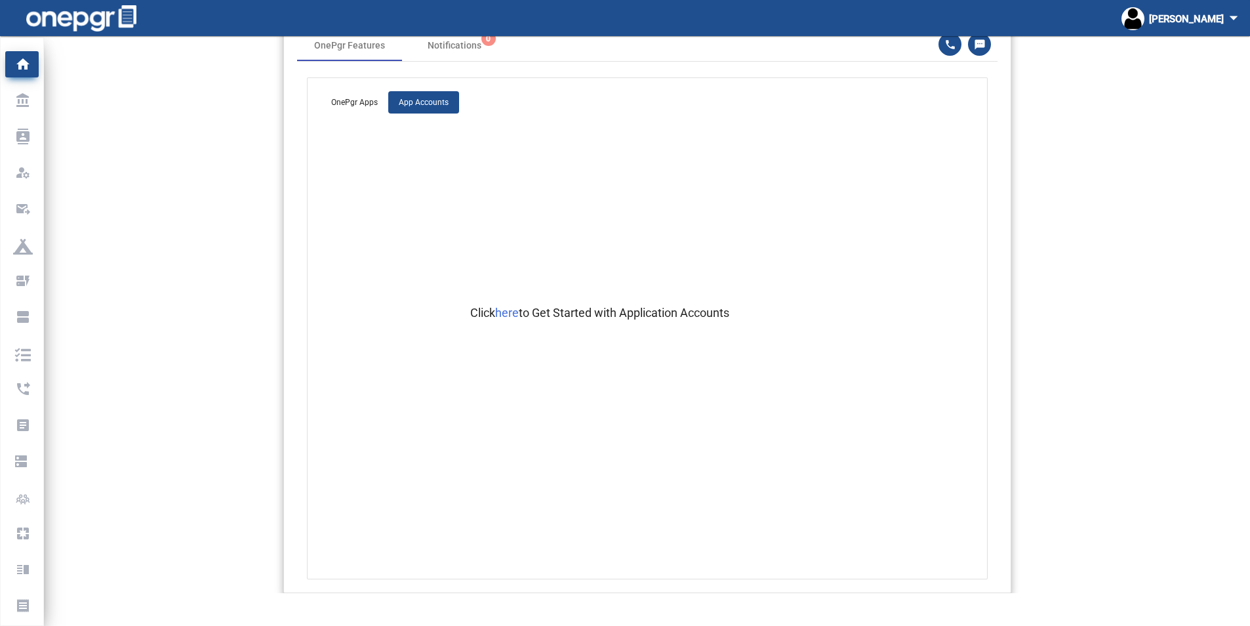
click at [346, 102] on link "OnePgr Apps" at bounding box center [355, 102] width 68 height 22
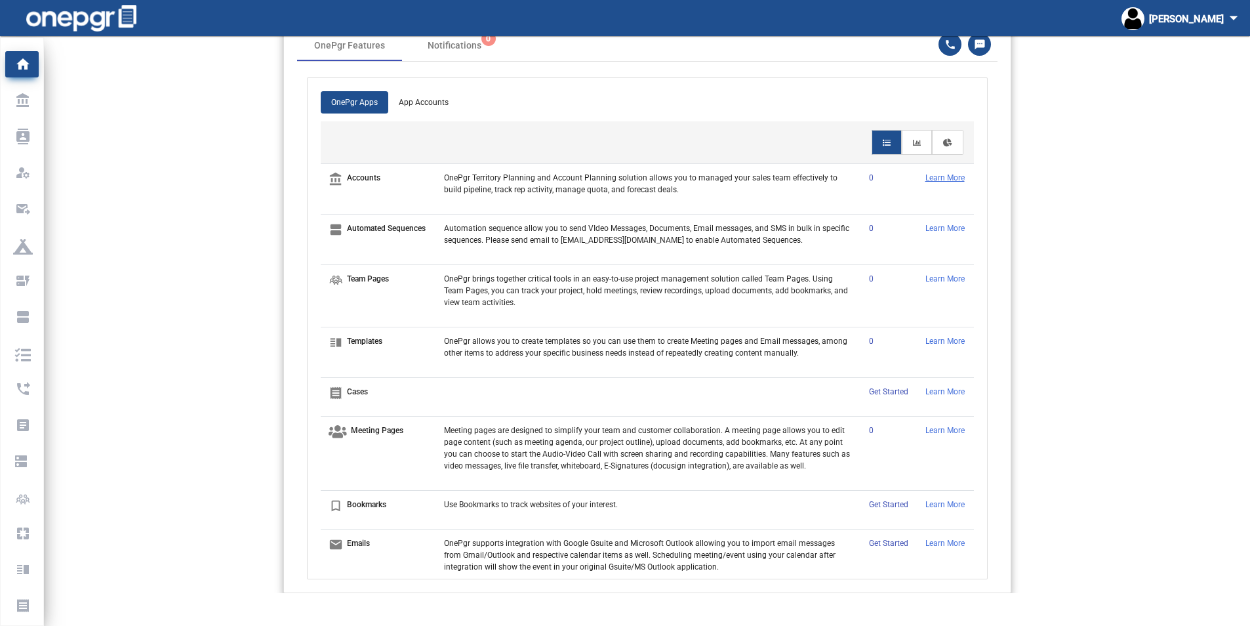
click at [930, 184] on p "Learn More" at bounding box center [945, 178] width 41 height 12
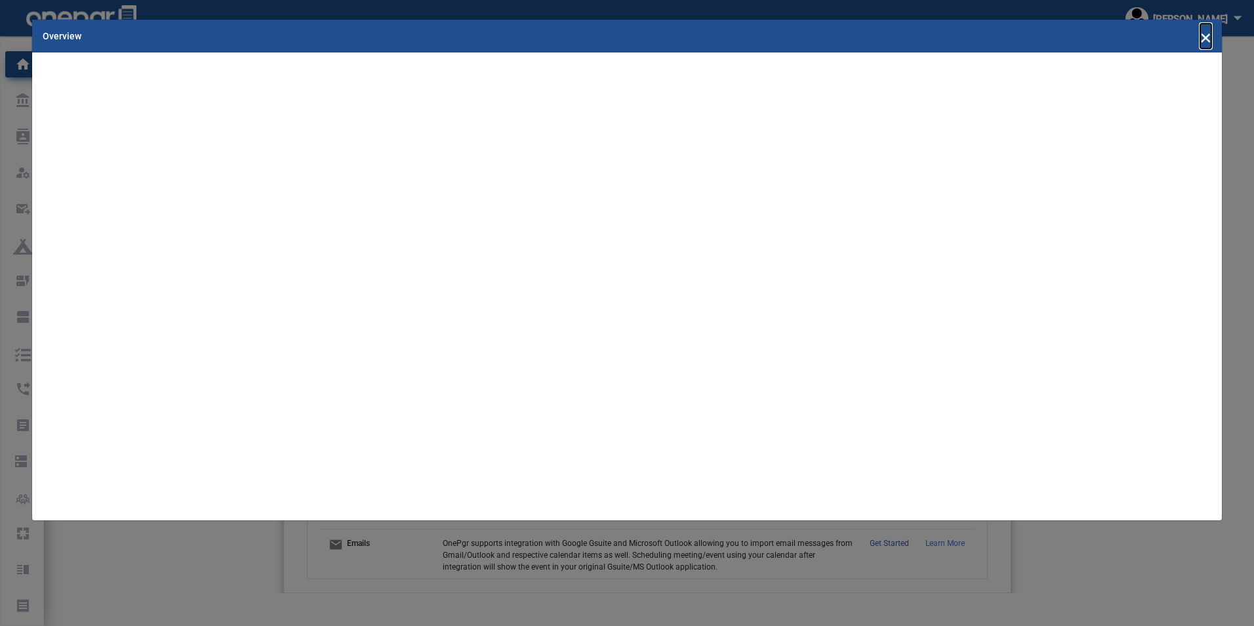
click at [1207, 38] on span "×" at bounding box center [1205, 36] width 11 height 25
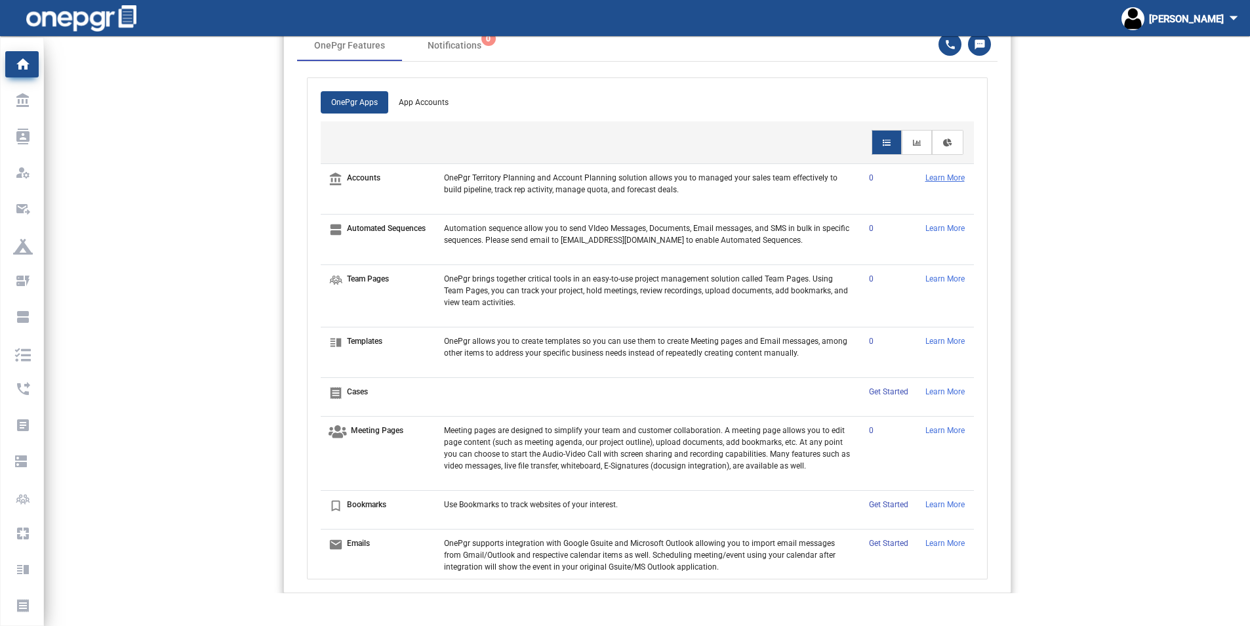
click at [931, 183] on p "Learn More" at bounding box center [945, 178] width 41 height 12
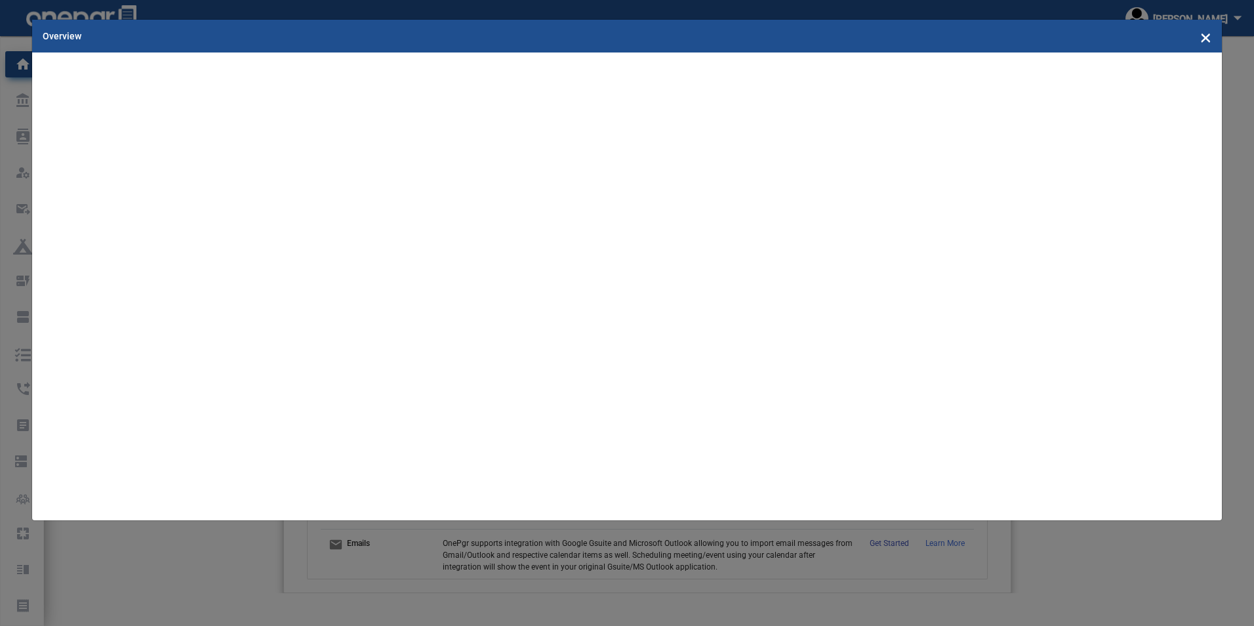
click at [1136, 578] on modal-container "Overview ×" at bounding box center [627, 313] width 1254 height 626
click at [1206, 38] on span "×" at bounding box center [1205, 36] width 11 height 25
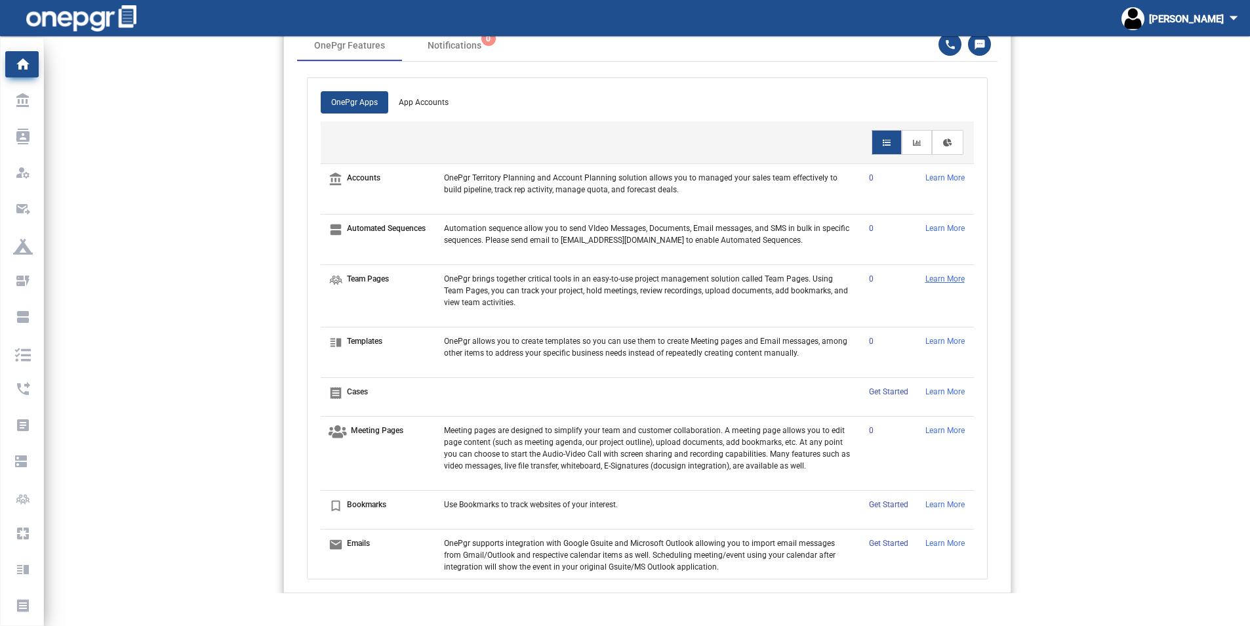
click at [936, 276] on p "Learn More" at bounding box center [945, 279] width 41 height 12
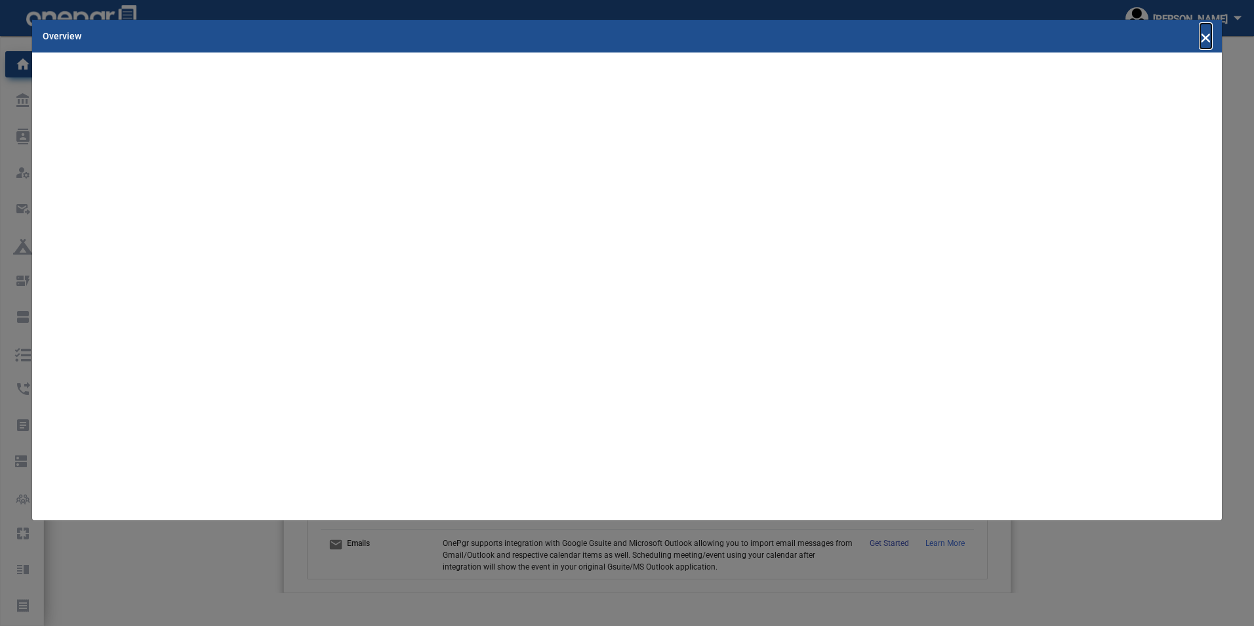
click at [1204, 35] on span "×" at bounding box center [1205, 36] width 11 height 25
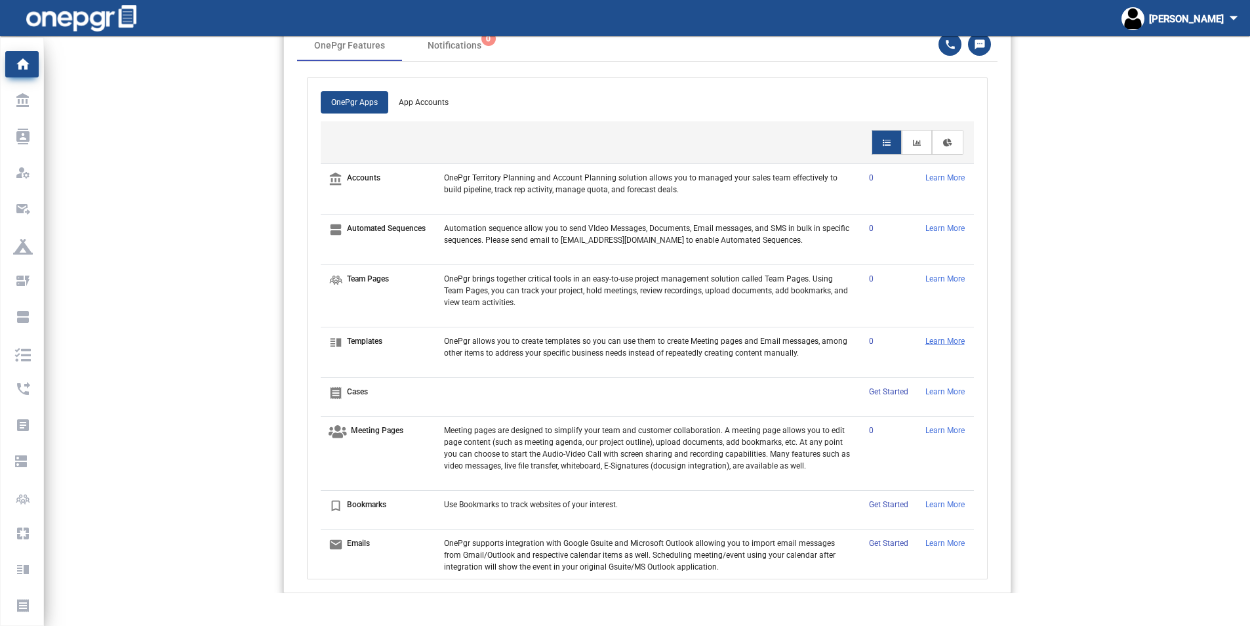
click at [931, 342] on p "Learn More" at bounding box center [945, 341] width 41 height 12
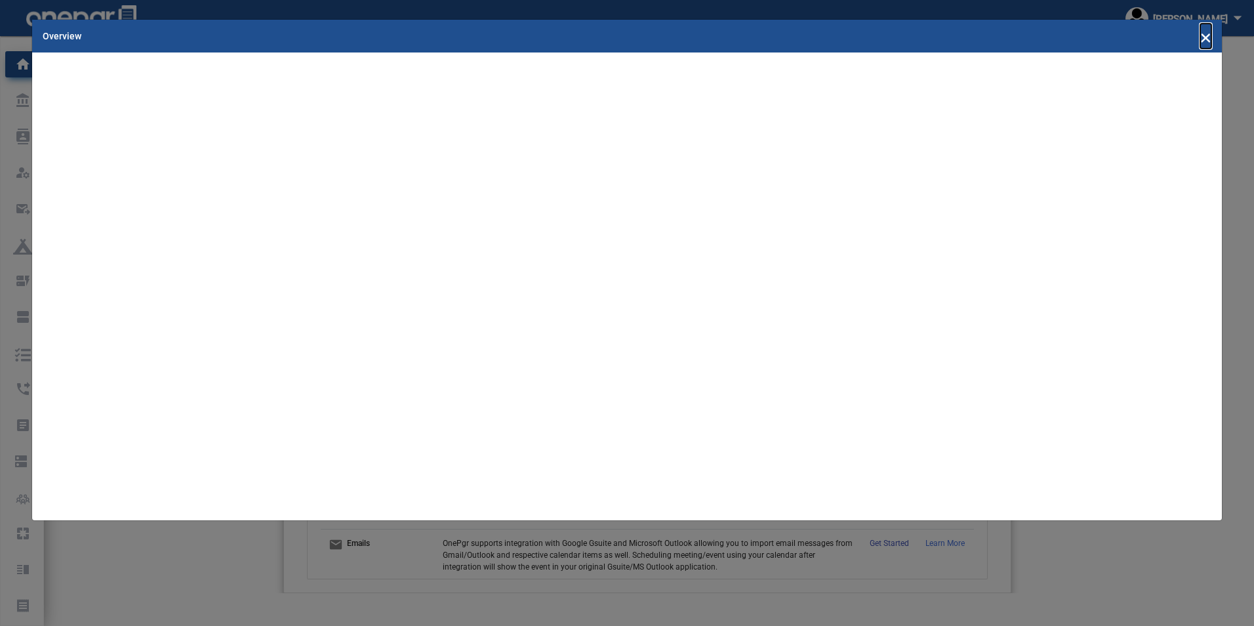
click at [1207, 40] on span "×" at bounding box center [1205, 36] width 11 height 25
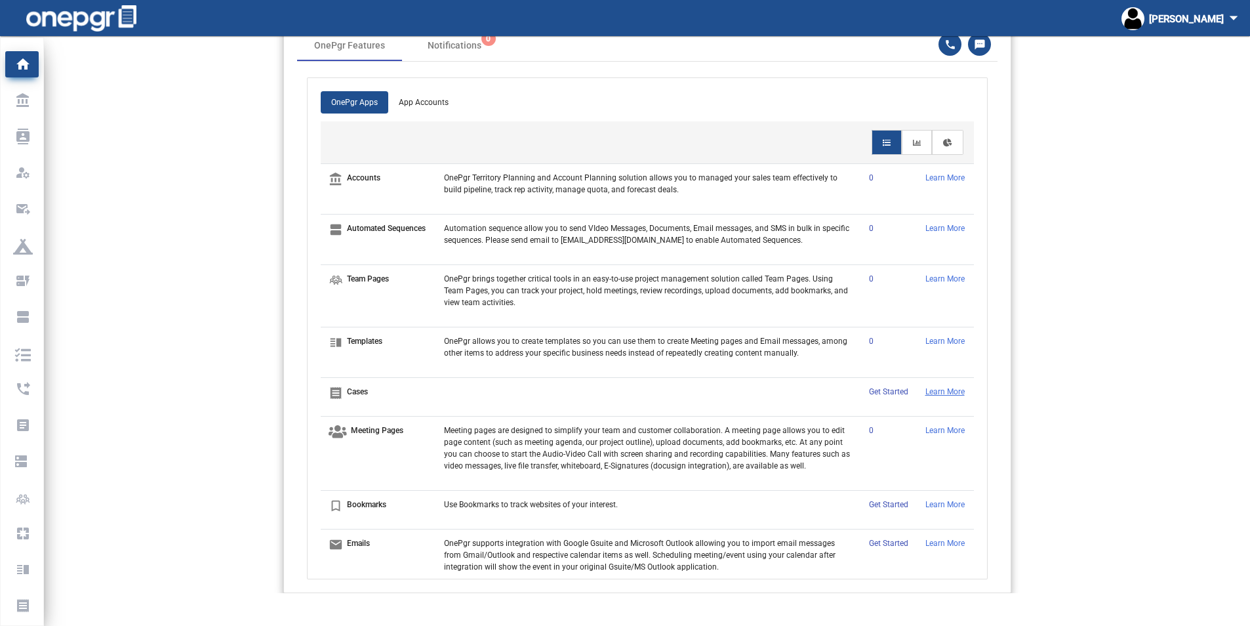
click at [933, 396] on p "Learn More" at bounding box center [945, 392] width 41 height 12
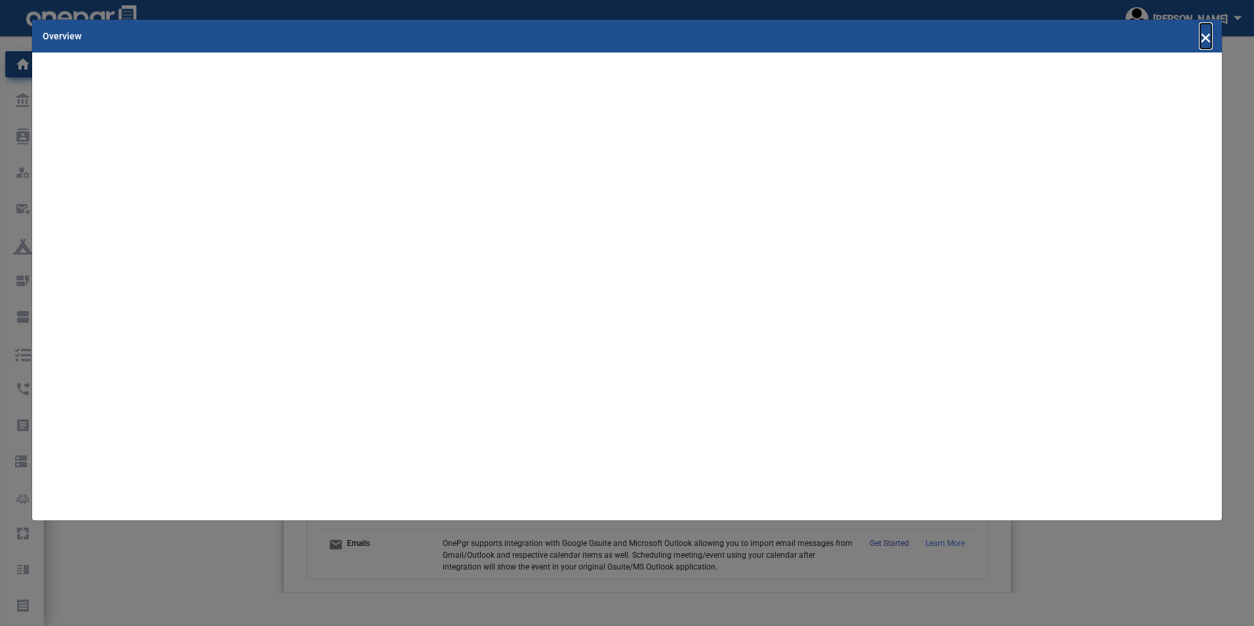
click at [1208, 35] on span "×" at bounding box center [1205, 36] width 11 height 25
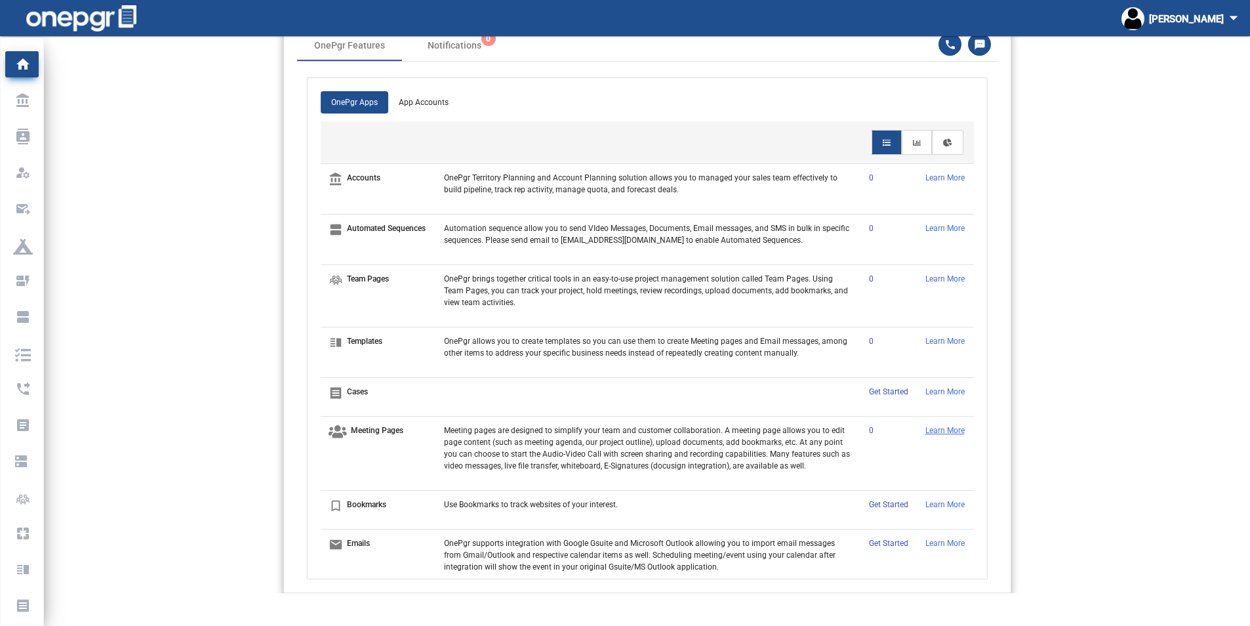
click at [931, 436] on p "Learn More" at bounding box center [945, 430] width 41 height 12
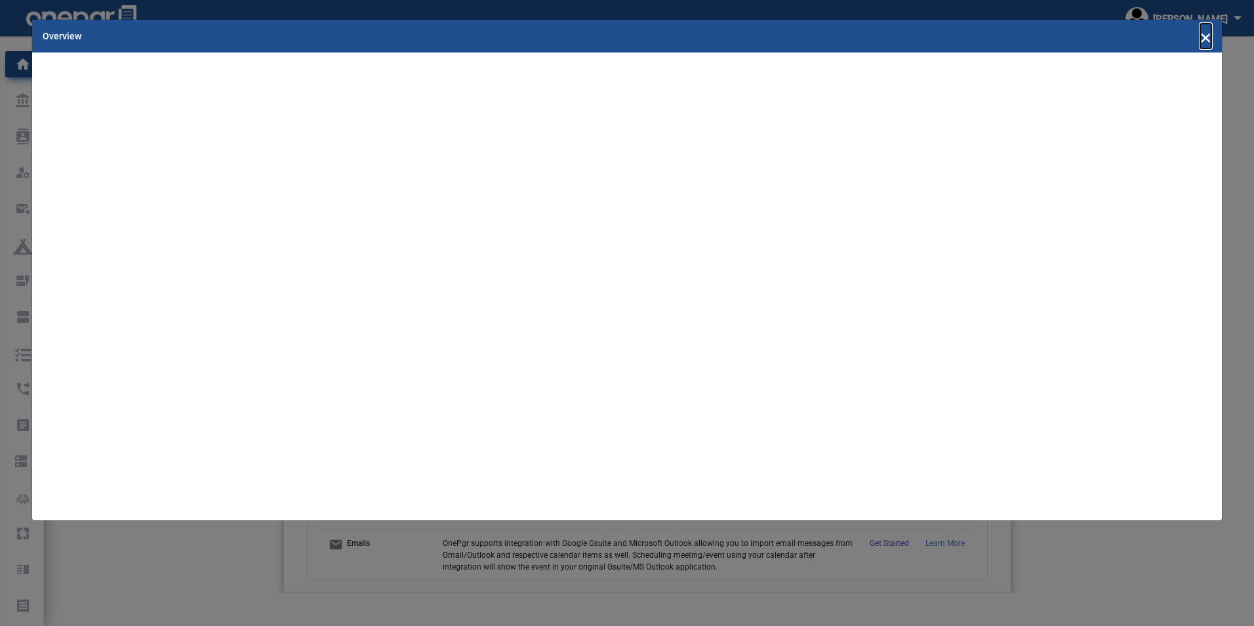
click at [1206, 34] on span "×" at bounding box center [1205, 36] width 11 height 25
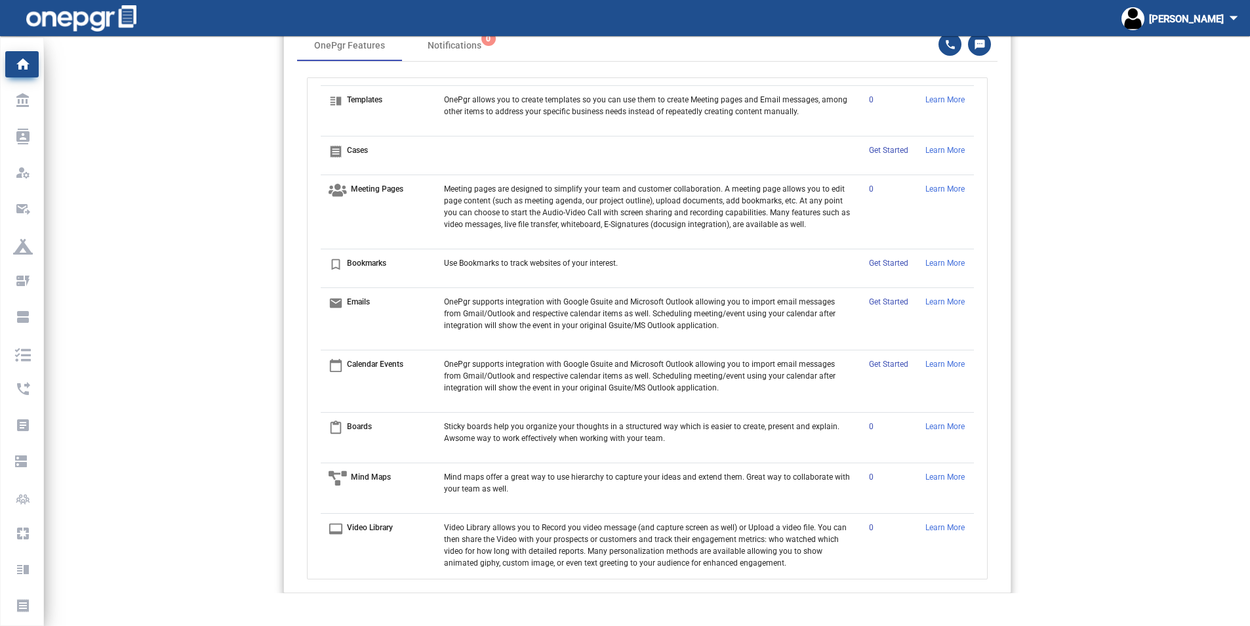
scroll to position [262, 0]
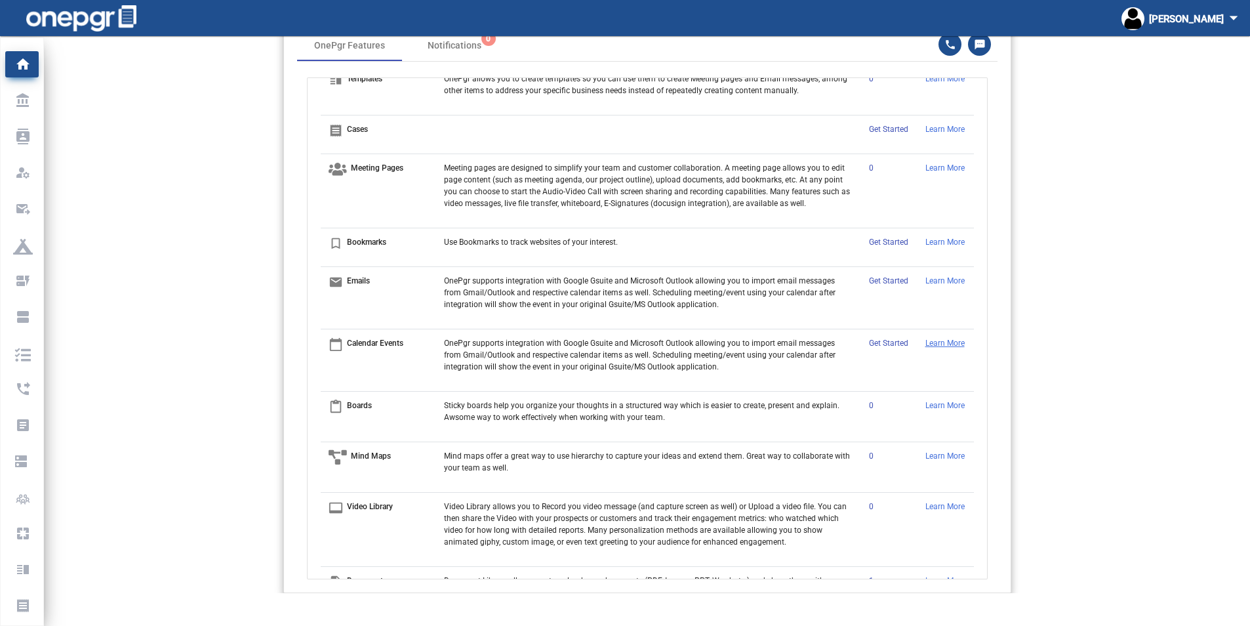
click at [928, 349] on p "Learn More" at bounding box center [945, 343] width 41 height 12
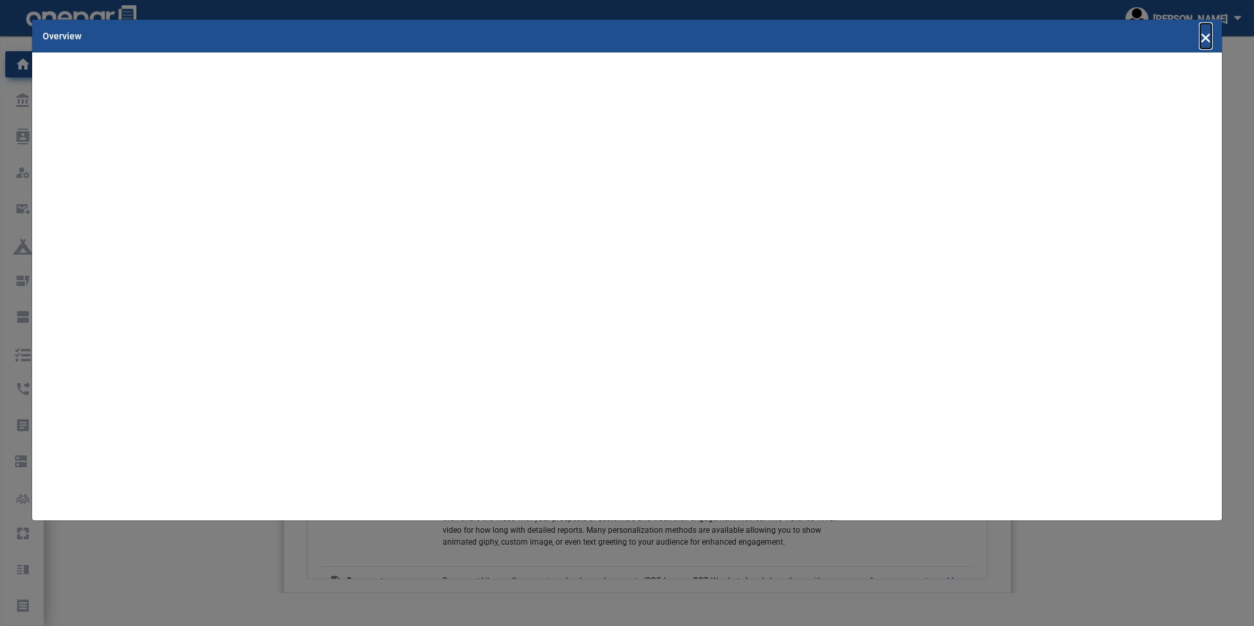
click at [1209, 33] on span "×" at bounding box center [1205, 36] width 11 height 25
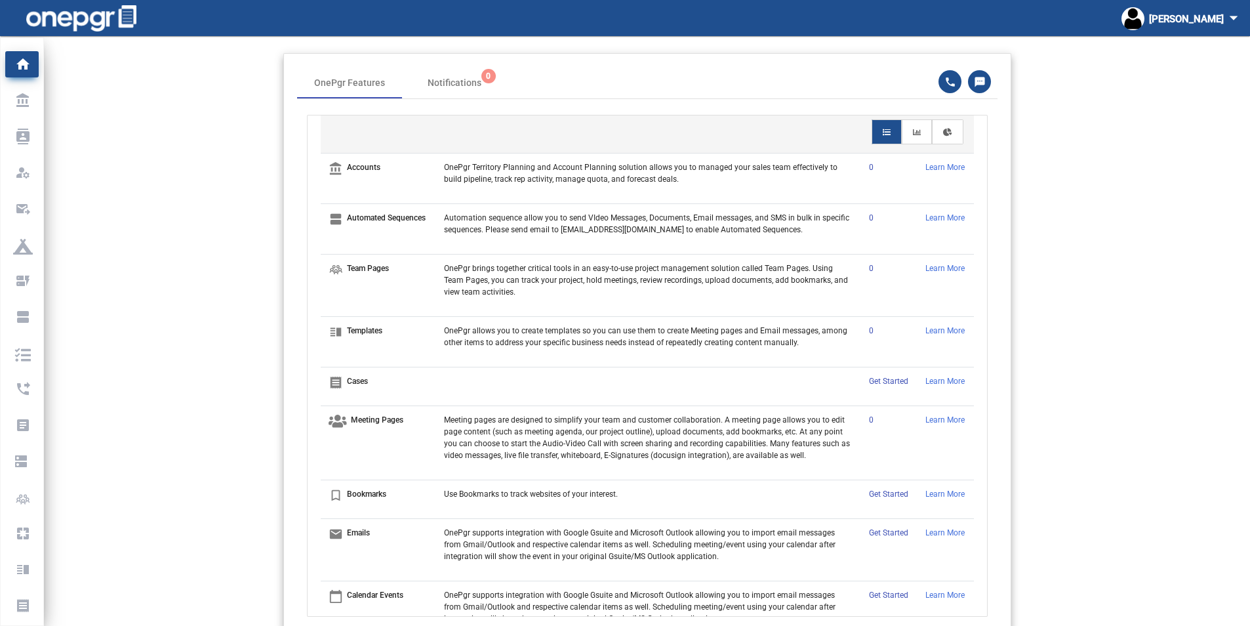
scroll to position [0, 0]
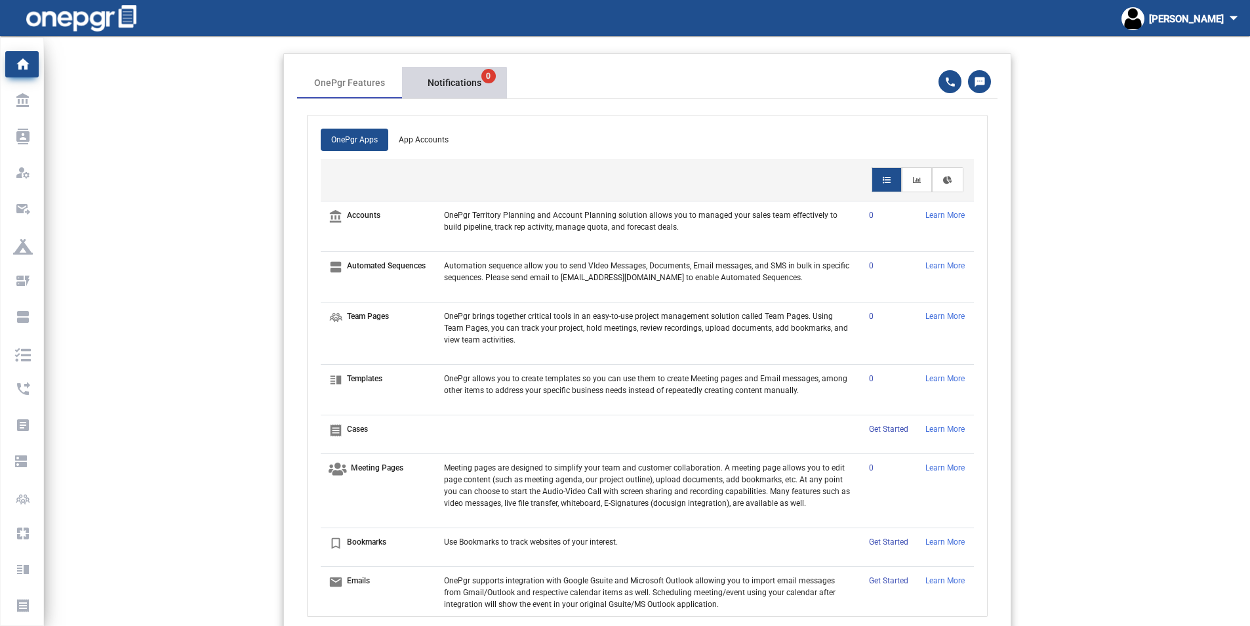
click at [452, 83] on span "Notifications 0" at bounding box center [455, 83] width 54 height 14
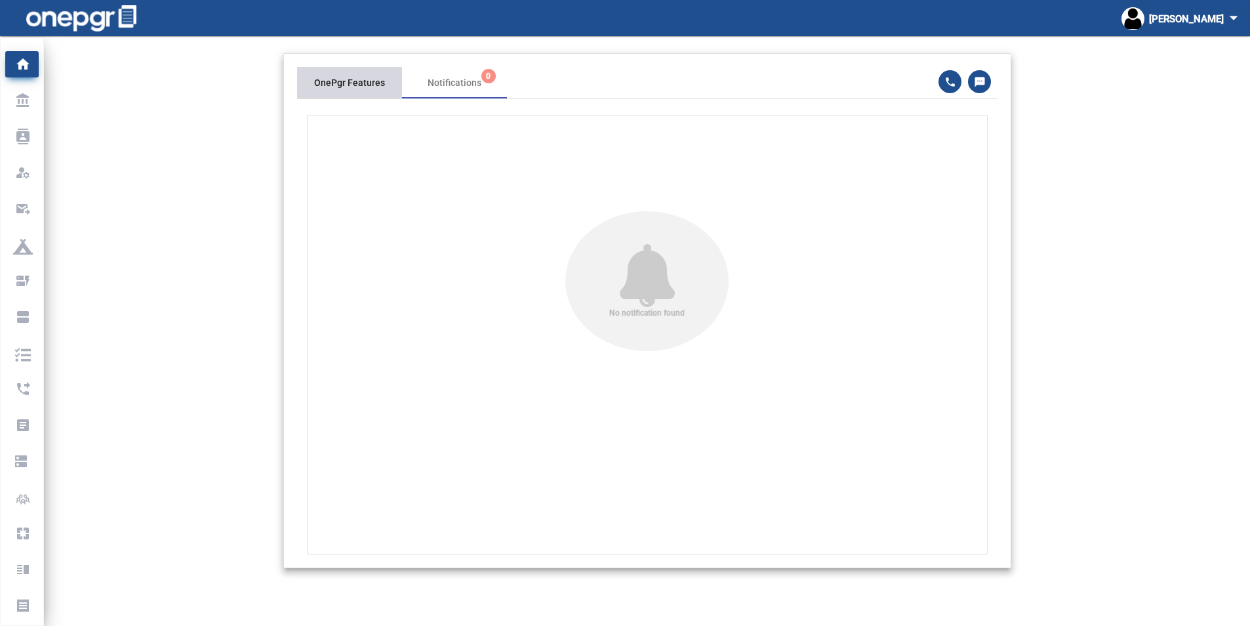
click at [336, 85] on div "OnePgr Features" at bounding box center [349, 83] width 71 height 14
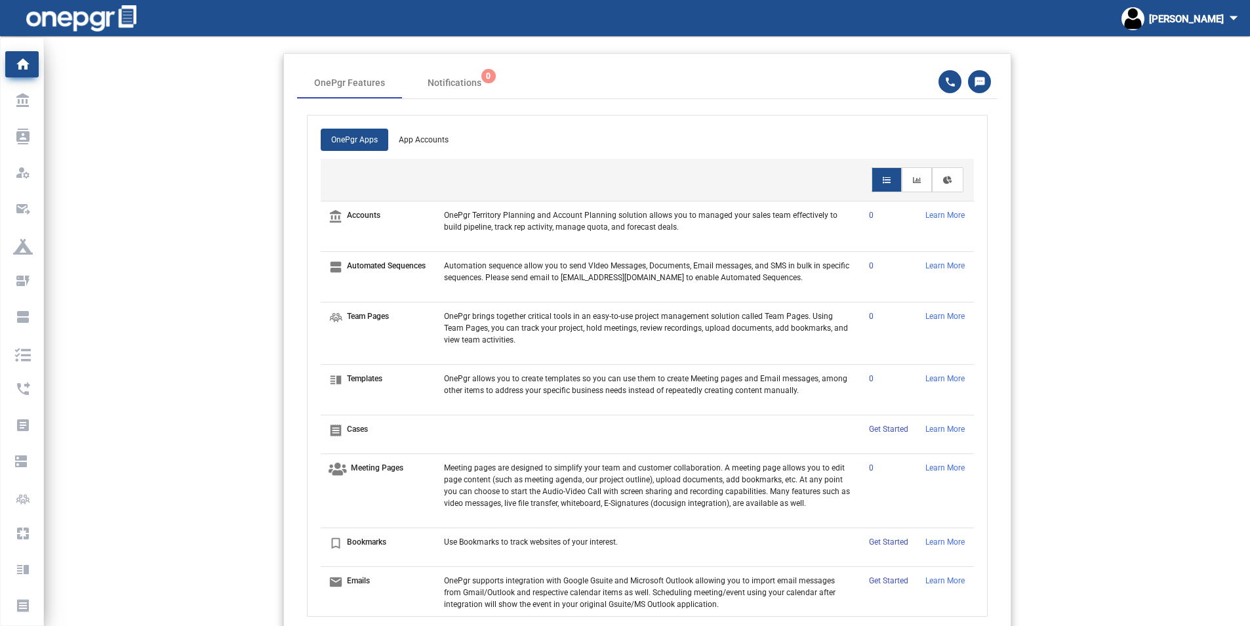
click at [98, 13] on img at bounding box center [81, 18] width 110 height 26
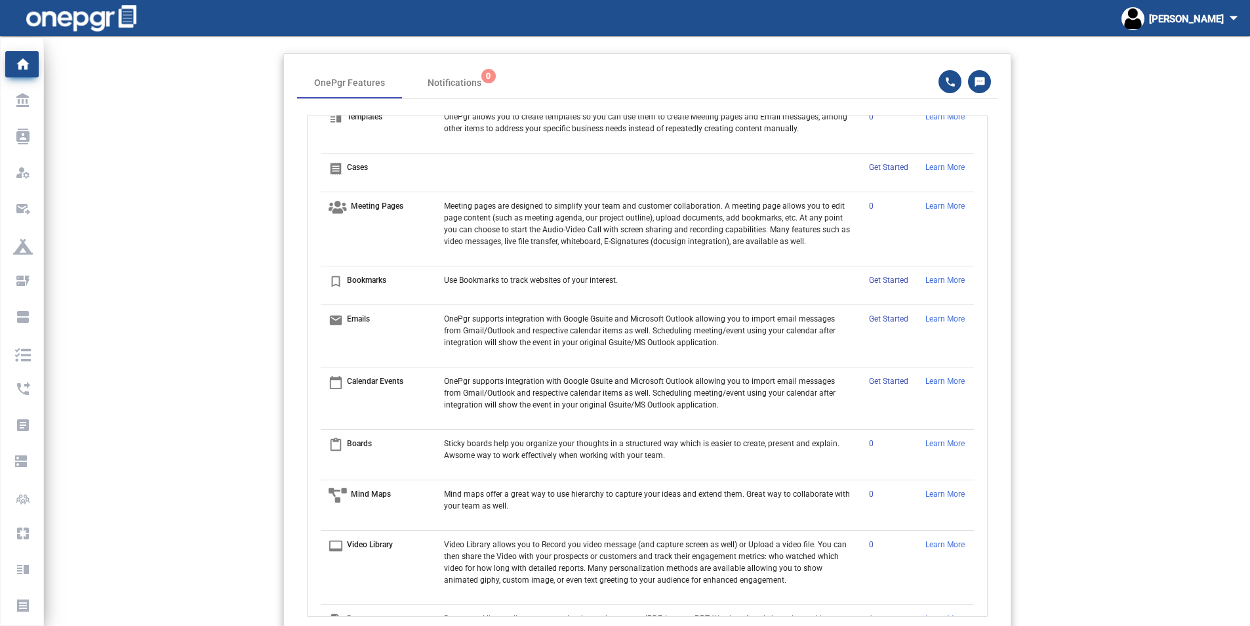
scroll to position [262, 0]
click at [938, 165] on p "Learn More" at bounding box center [945, 167] width 41 height 12
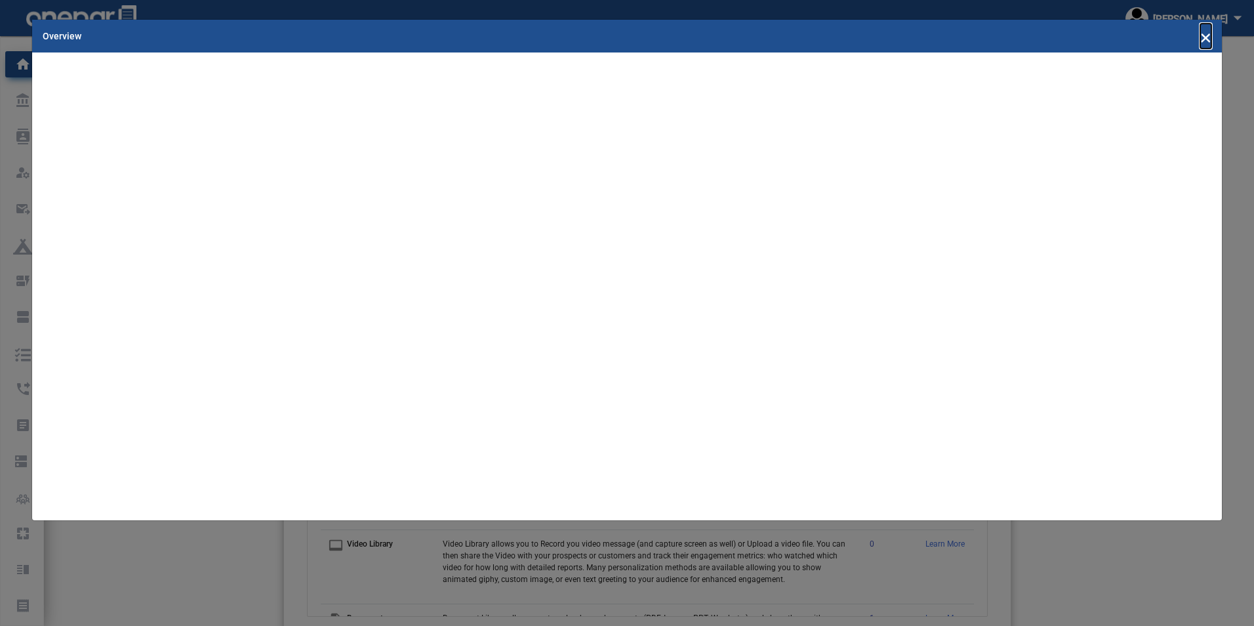
click at [1204, 33] on span "×" at bounding box center [1205, 36] width 11 height 25
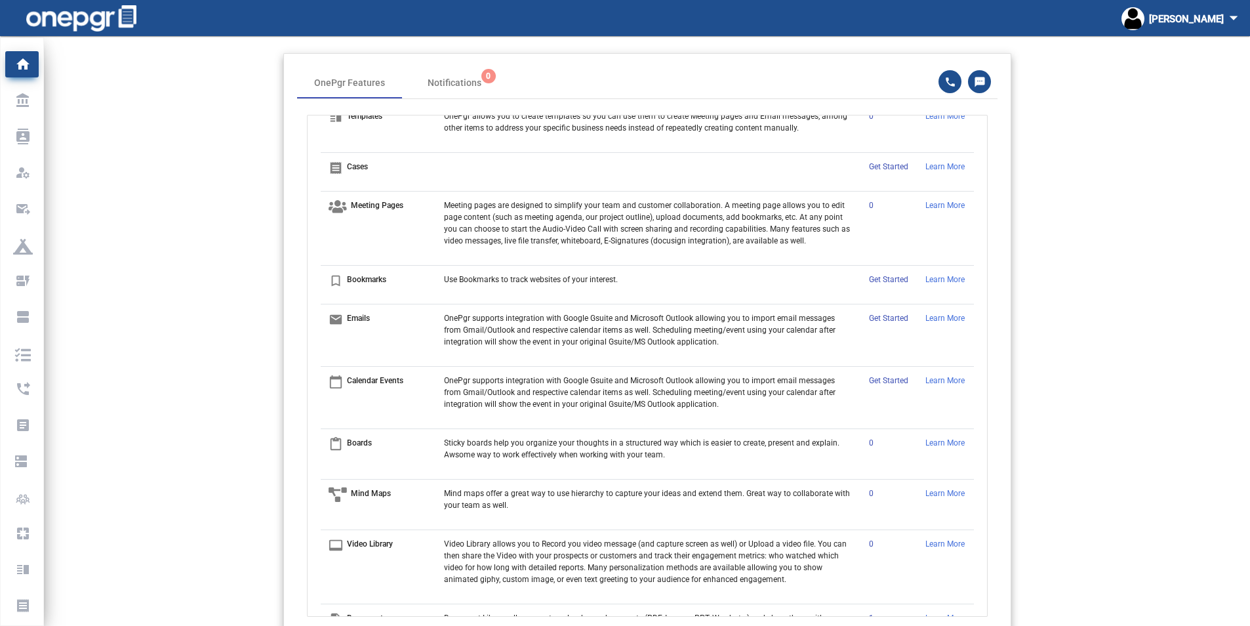
click at [884, 297] on td "Get Started" at bounding box center [889, 285] width 56 height 39
click at [876, 284] on link "Get Started" at bounding box center [888, 279] width 39 height 9
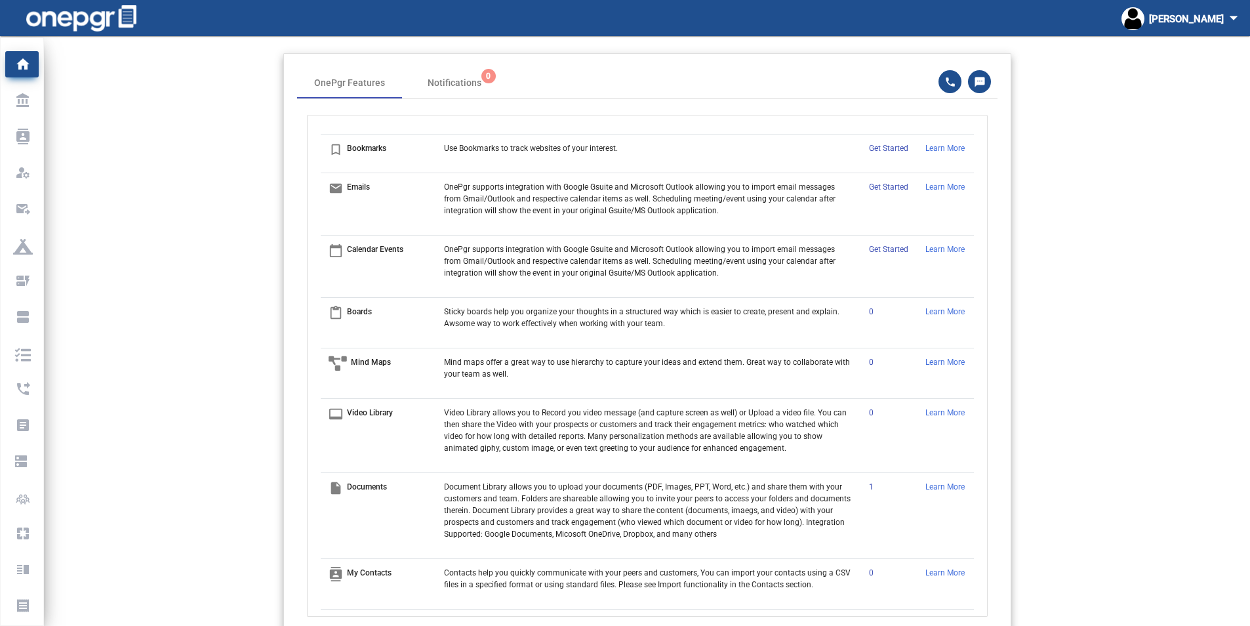
scroll to position [484, 0]
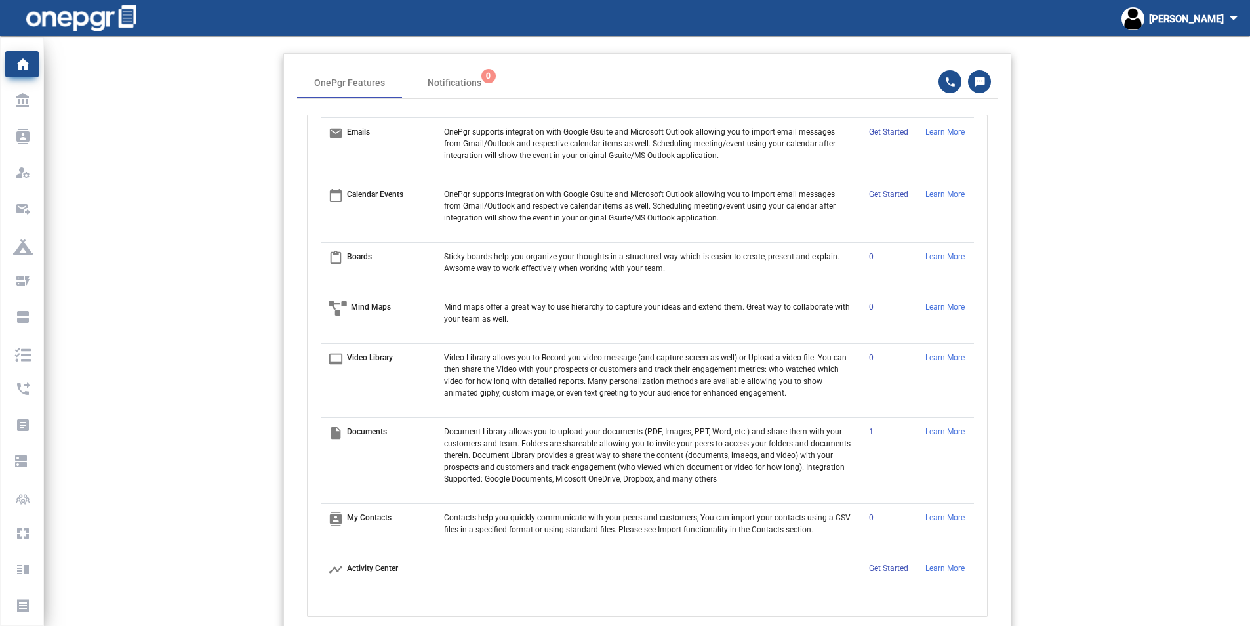
click at [928, 562] on p "Learn More" at bounding box center [945, 568] width 41 height 12
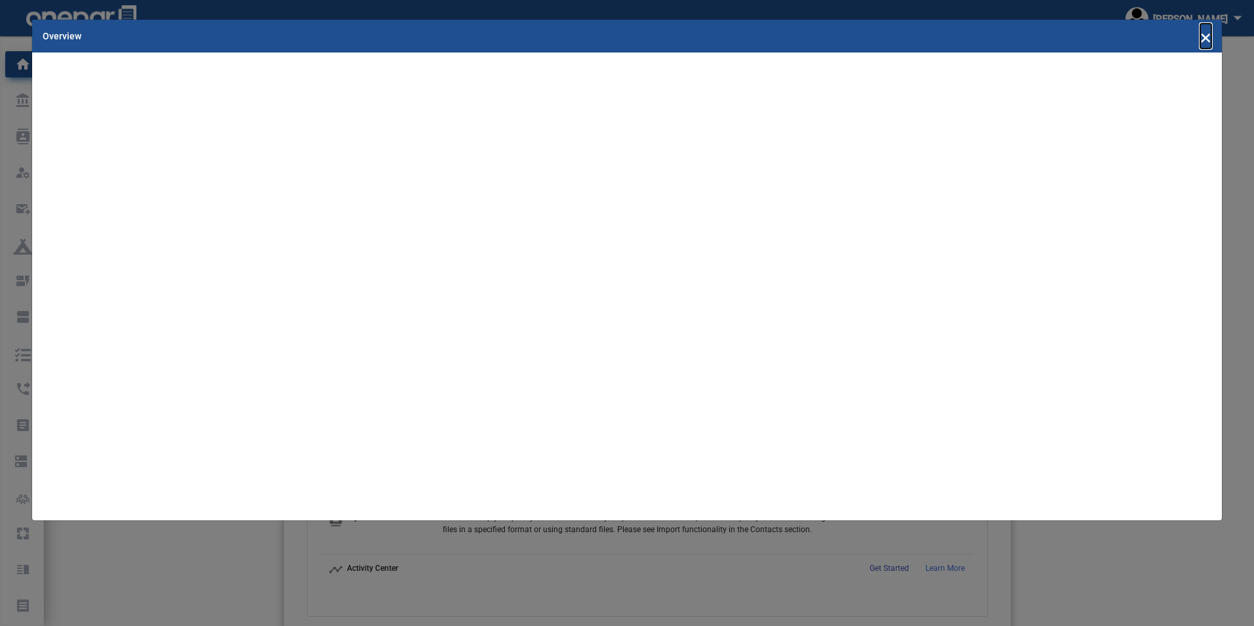
click at [1205, 35] on span "×" at bounding box center [1205, 36] width 11 height 25
